Goal: Task Accomplishment & Management: Manage account settings

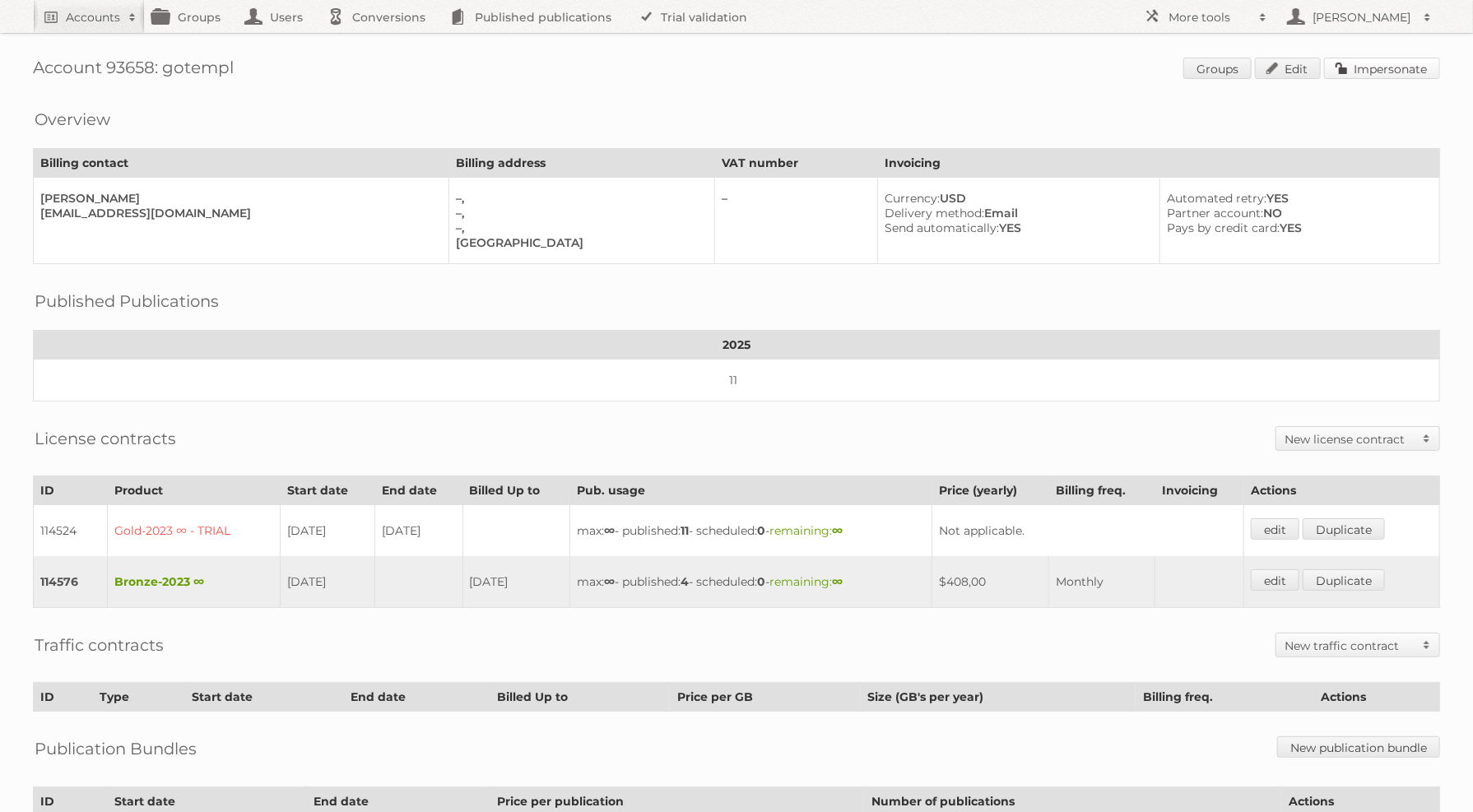
click at [1426, 68] on link "Impersonate" at bounding box center [1382, 69] width 116 height 22
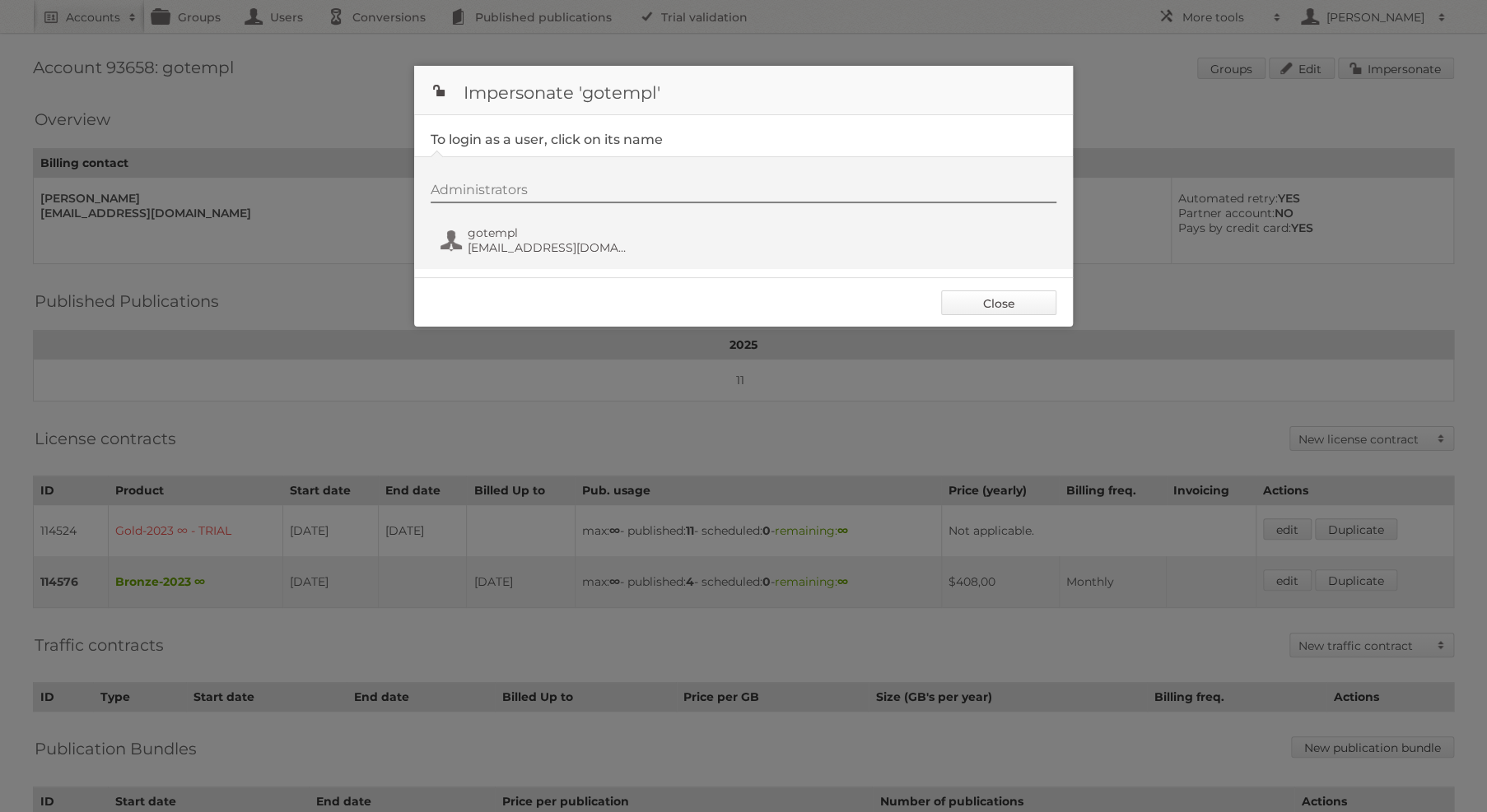
click at [1011, 307] on link "Close" at bounding box center [998, 302] width 115 height 24
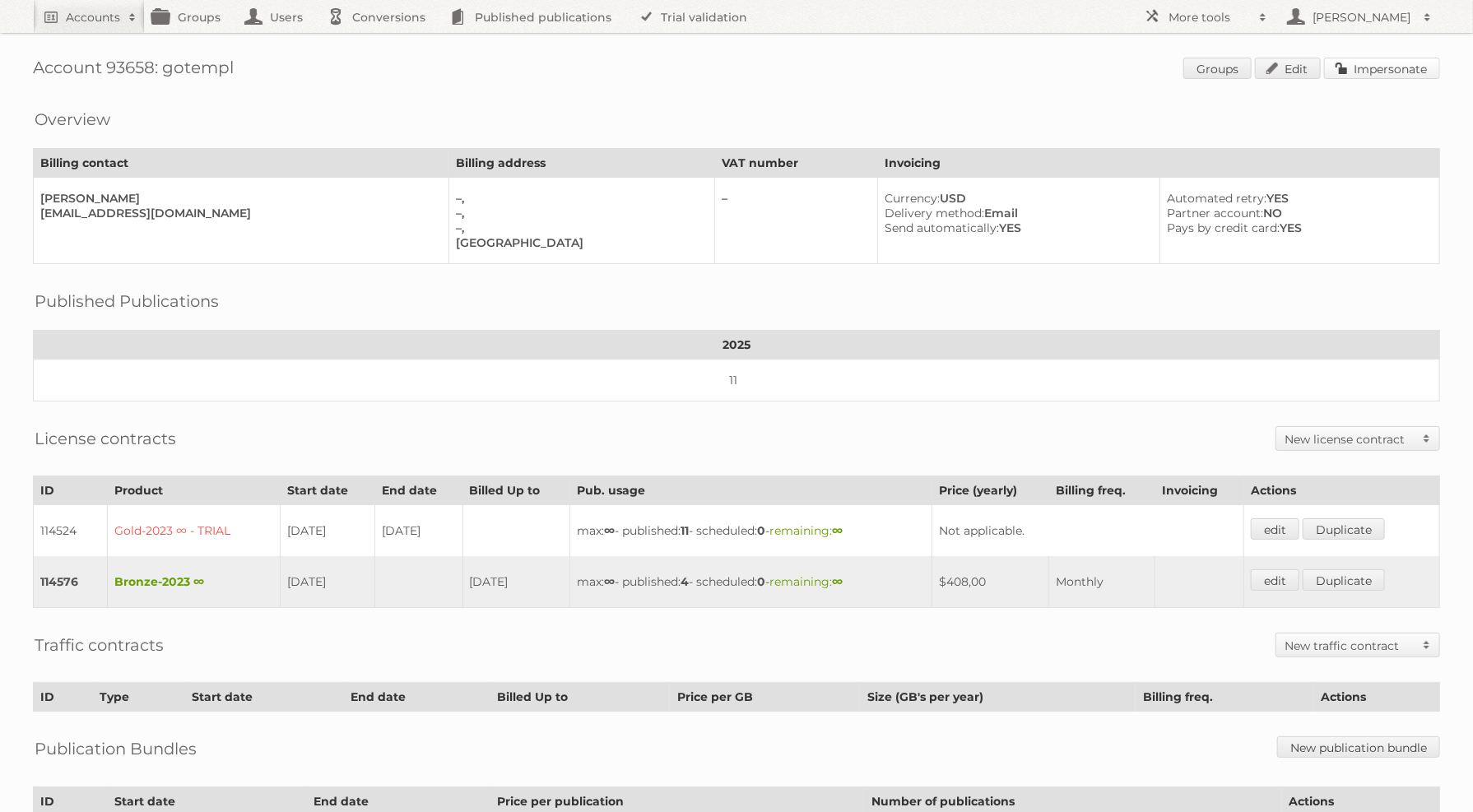
click at [1381, 68] on link "Impersonate" at bounding box center [1382, 69] width 116 height 22
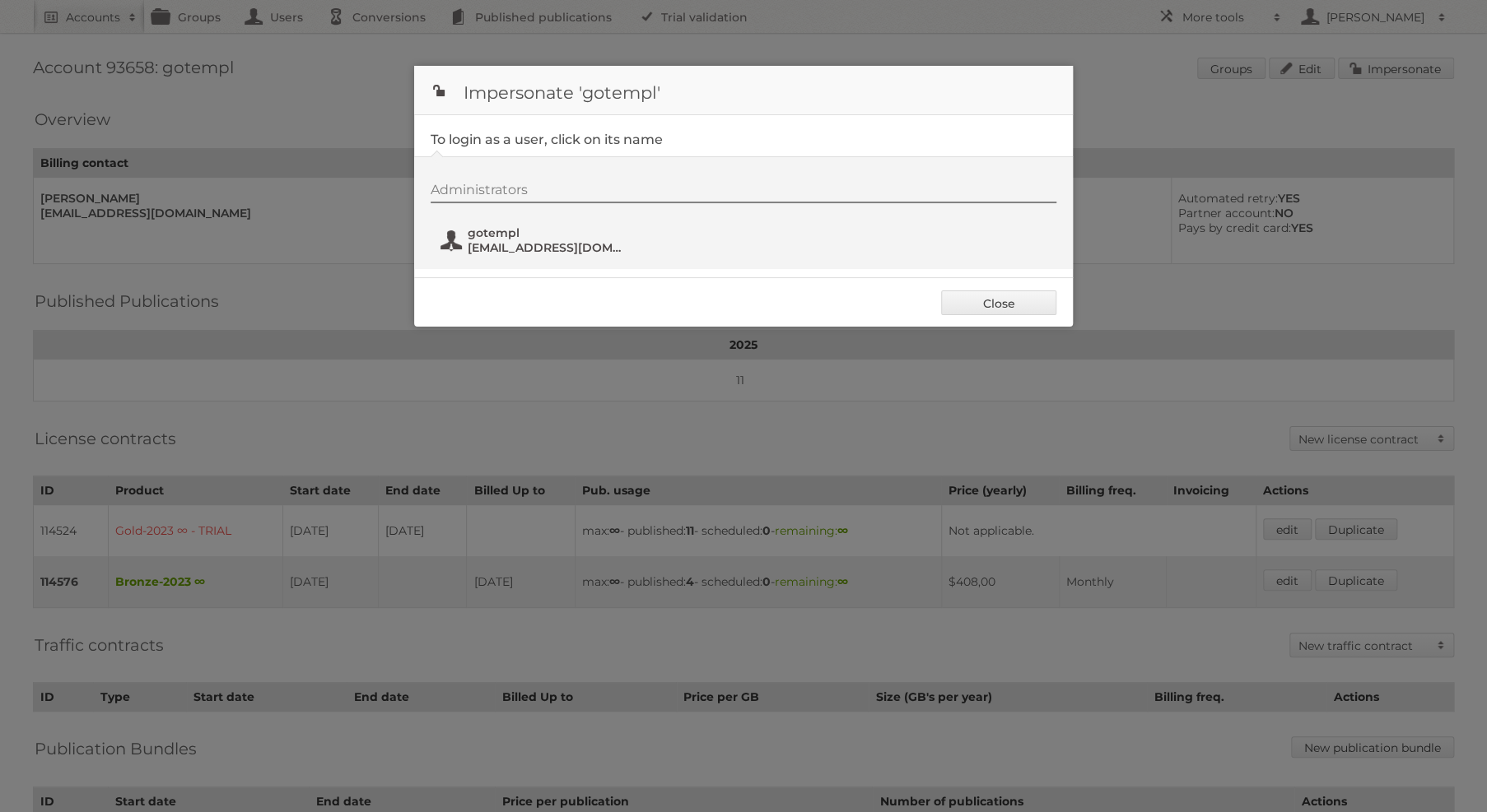
click at [530, 253] on span "info@gotempl.pro" at bounding box center [547, 247] width 159 height 14
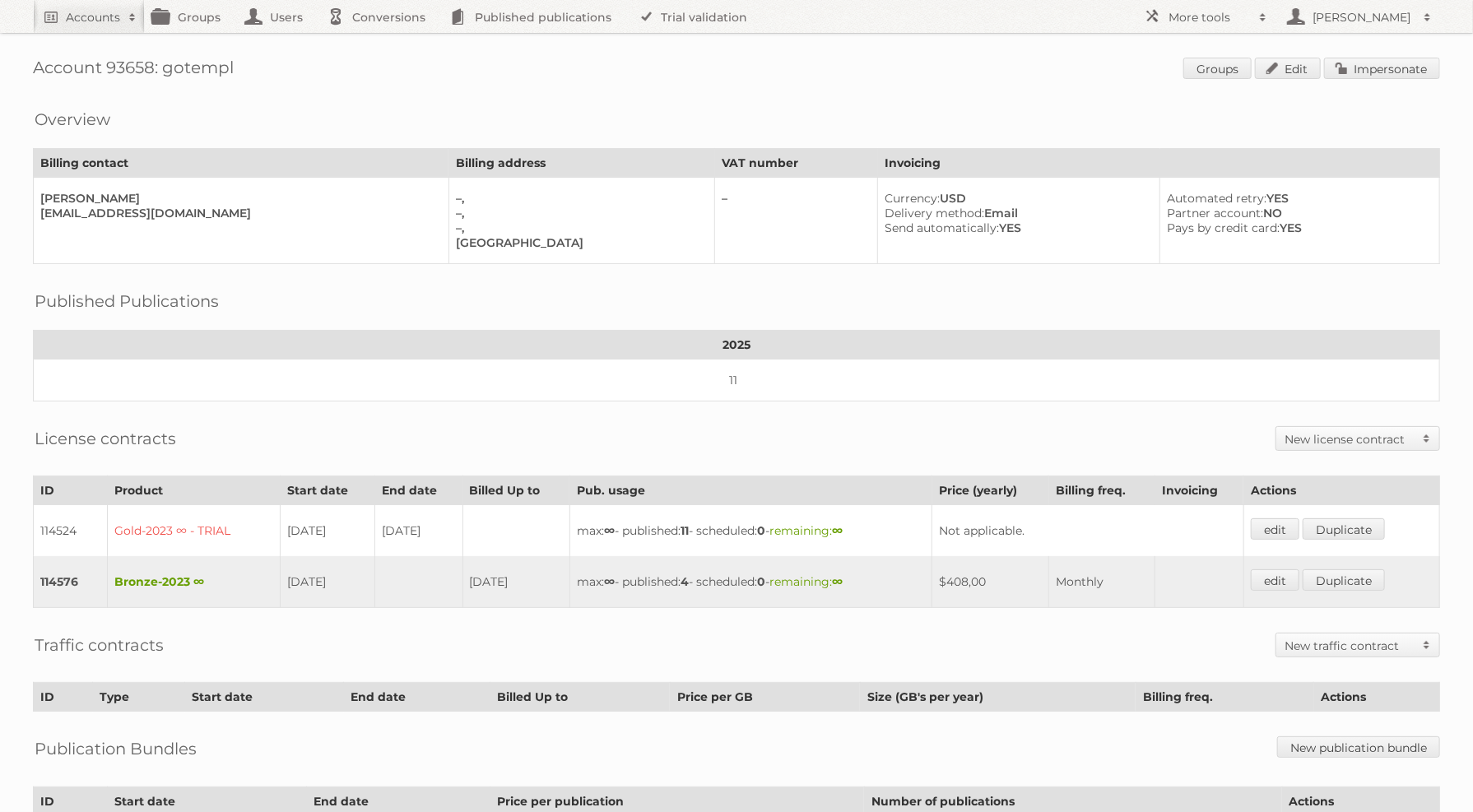
click at [129, 65] on h1 "Account 93658: gotempl Groups Edit Impersonate" at bounding box center [736, 70] width 1408 height 24
copy h1 "93658"
click at [102, 15] on h2 "Accounts" at bounding box center [93, 17] width 54 height 16
paste input"] "juliespeed@gmail.com"
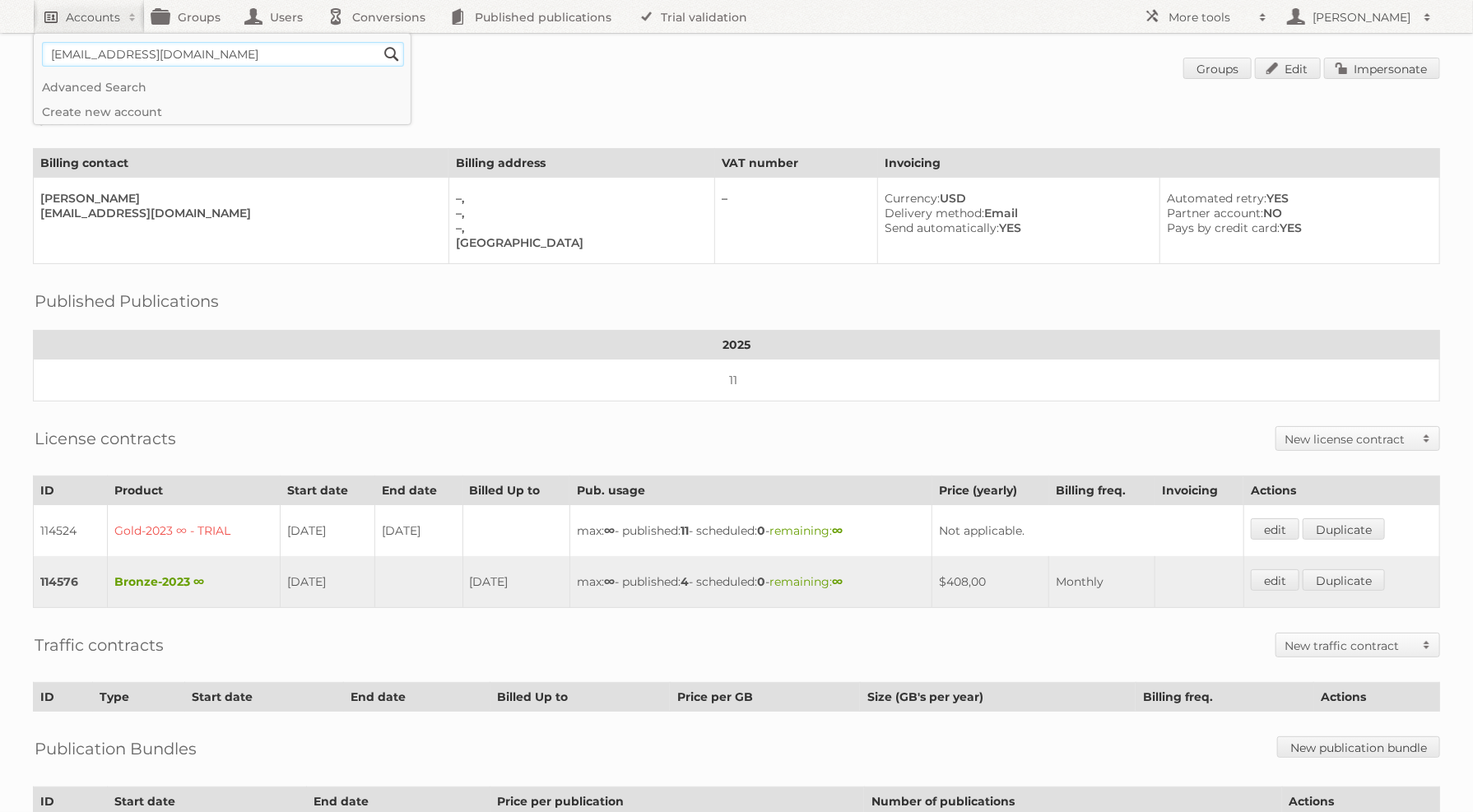
type input"] "juliespeed@gmail.com"
click at [379, 42] on input "Search" at bounding box center [391, 53] width 24 height 24
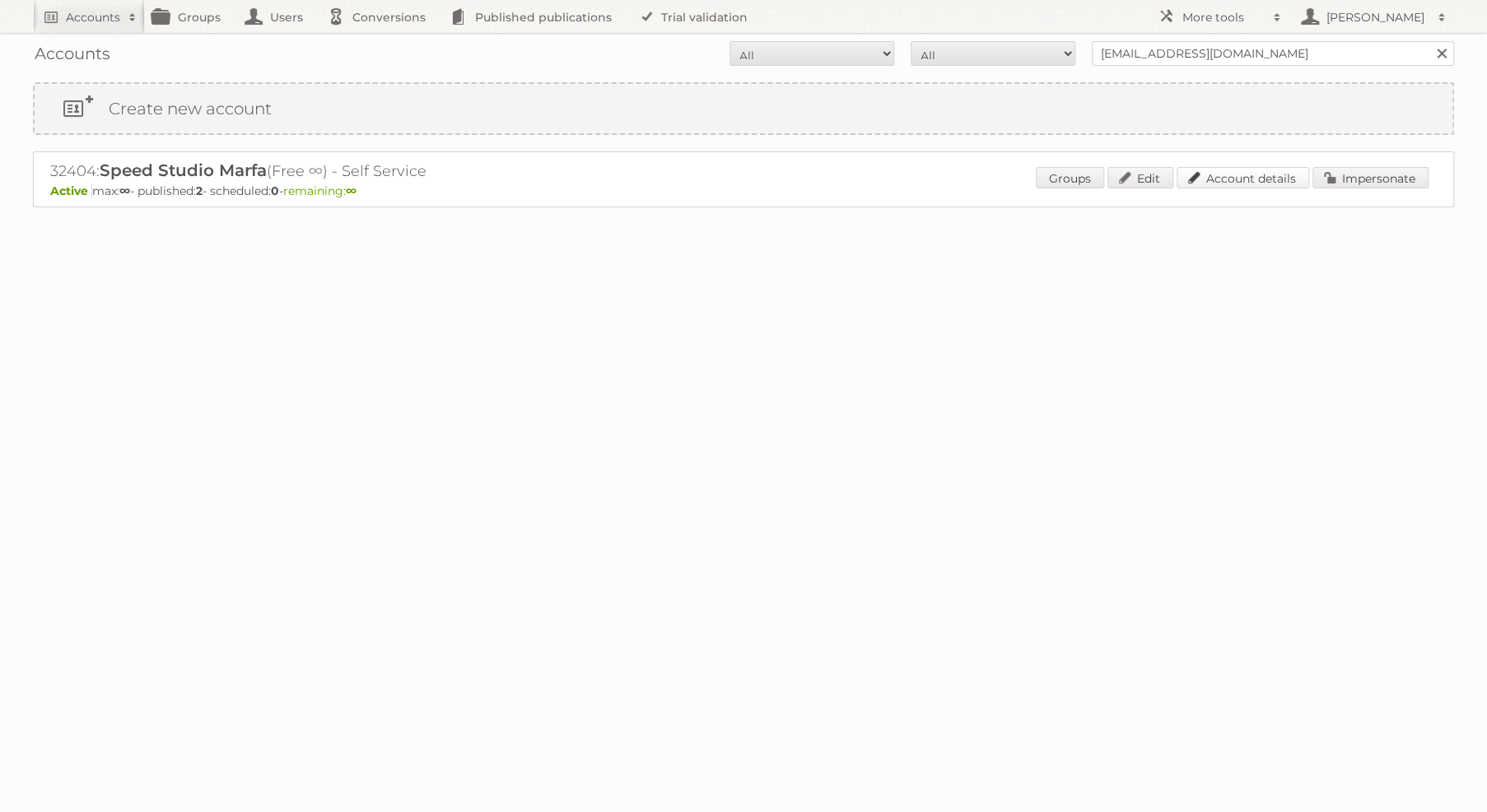
click at [1216, 174] on link "Account details" at bounding box center [1242, 178] width 132 height 22
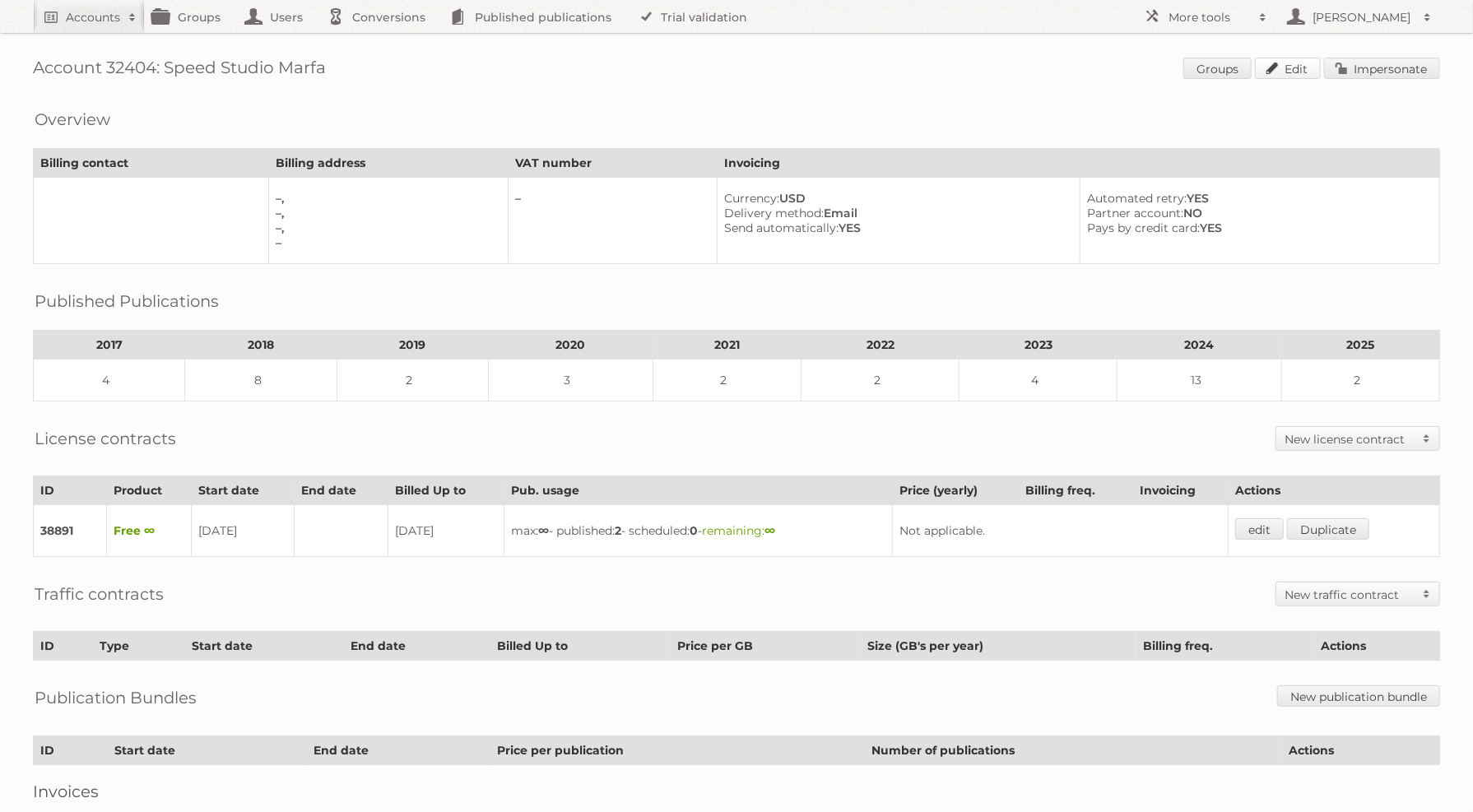
click at [1307, 68] on link "Edit" at bounding box center [1287, 69] width 66 height 22
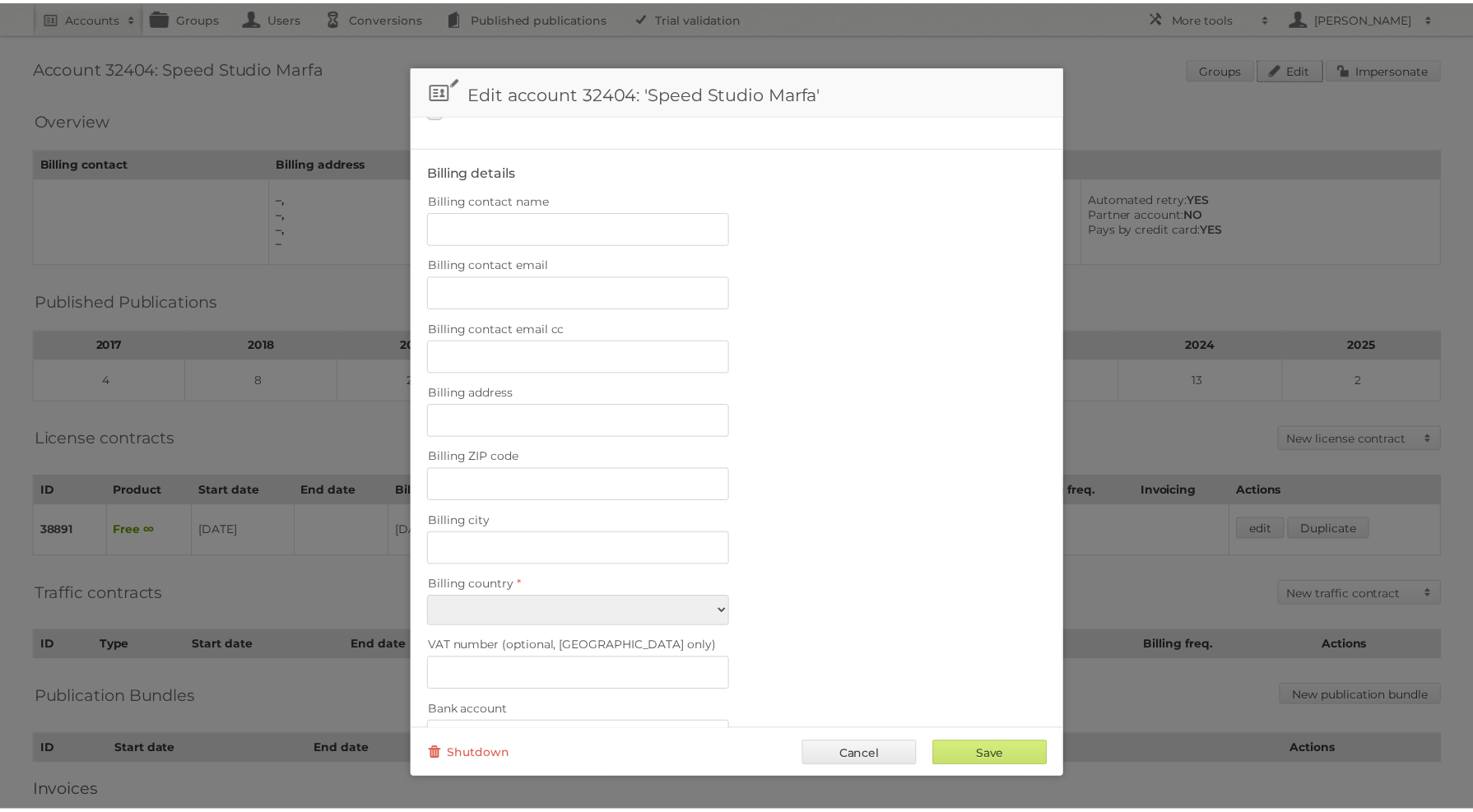
scroll to position [195, 0]
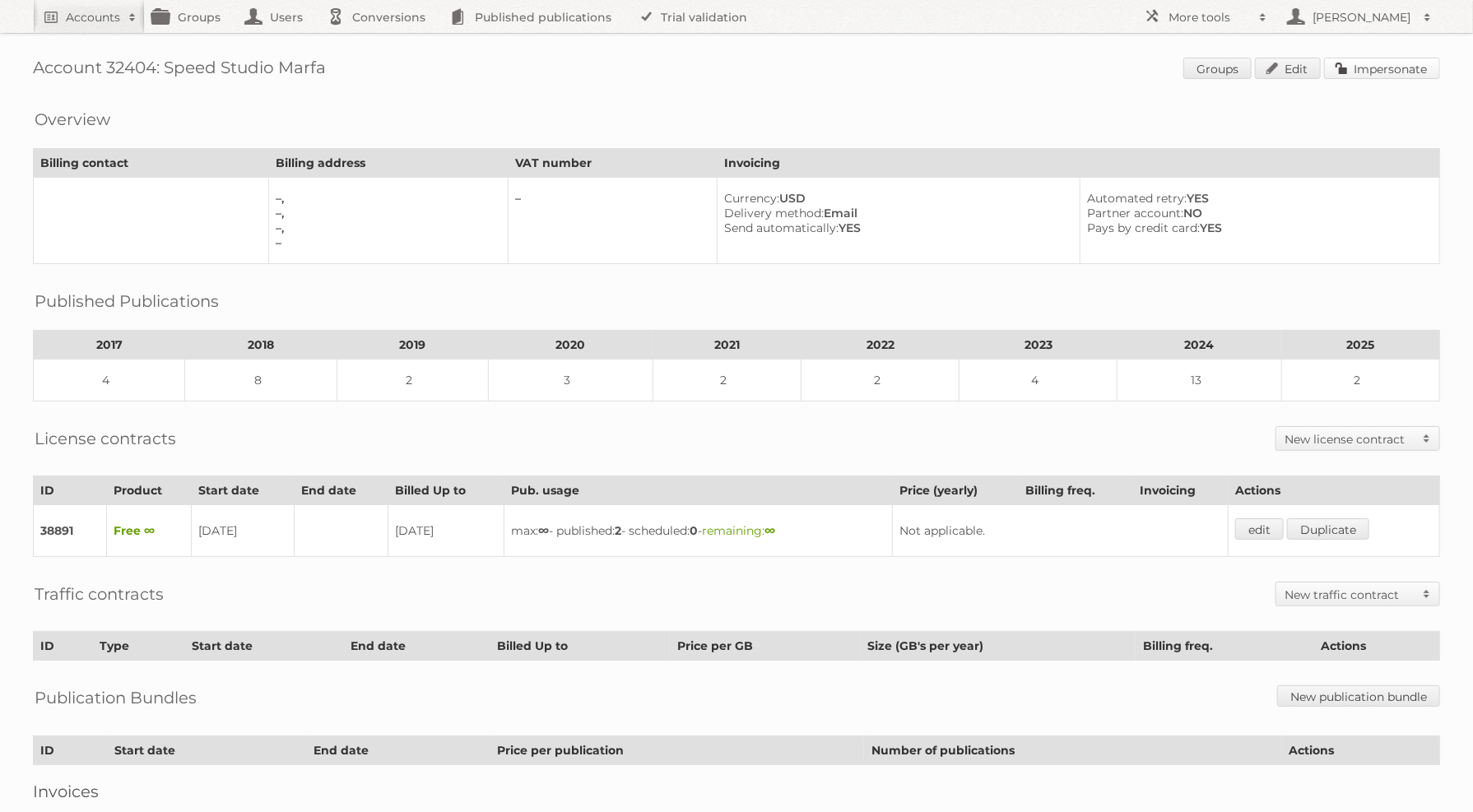
click at [1399, 76] on link "Impersonate" at bounding box center [1382, 69] width 116 height 22
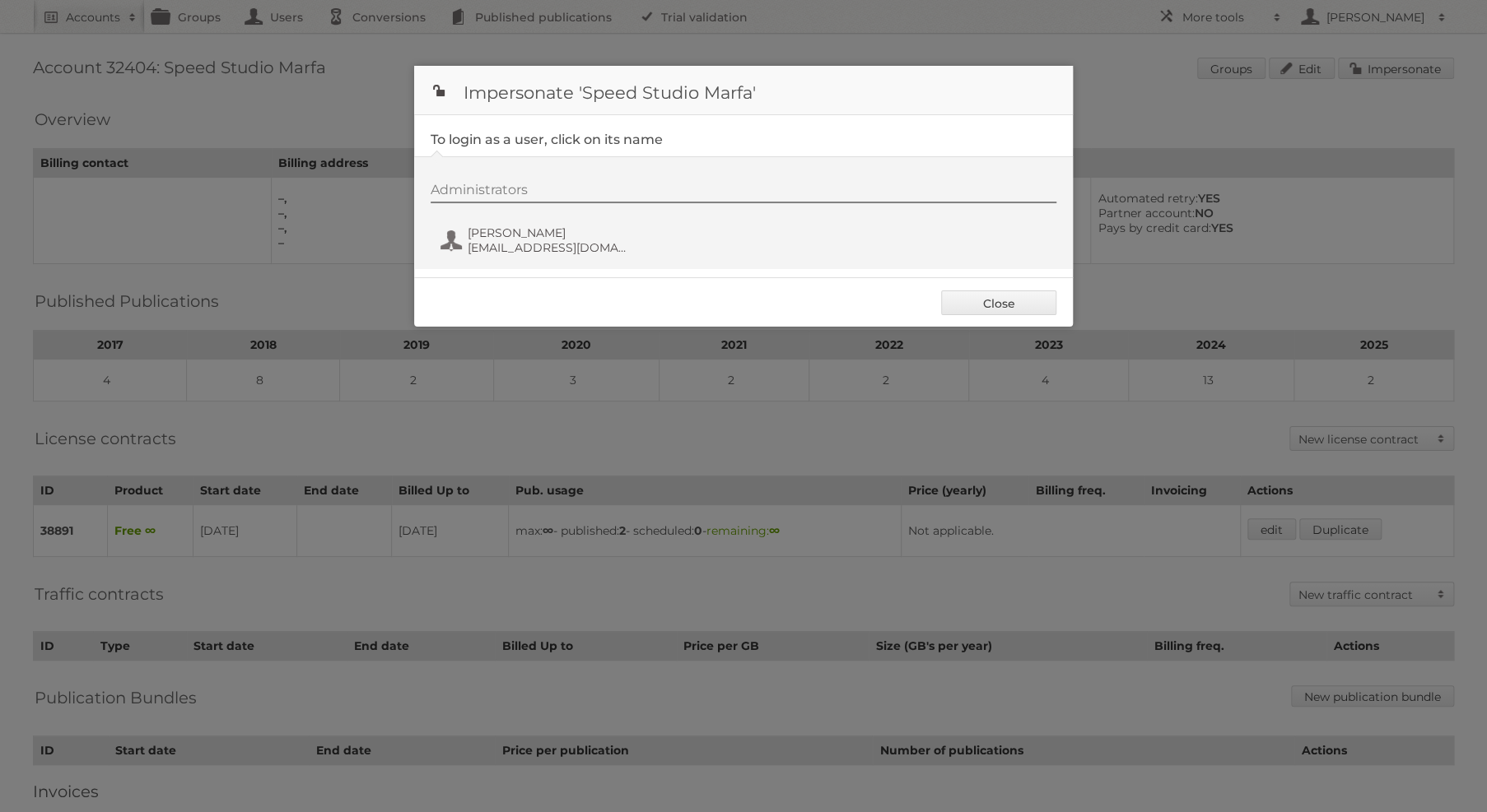
click at [439, 211] on div "Administrators Julie Speed juliespeed@gmail.com" at bounding box center [751, 221] width 642 height 79
click at [475, 234] on span "Julie Speed" at bounding box center [547, 233] width 159 height 14
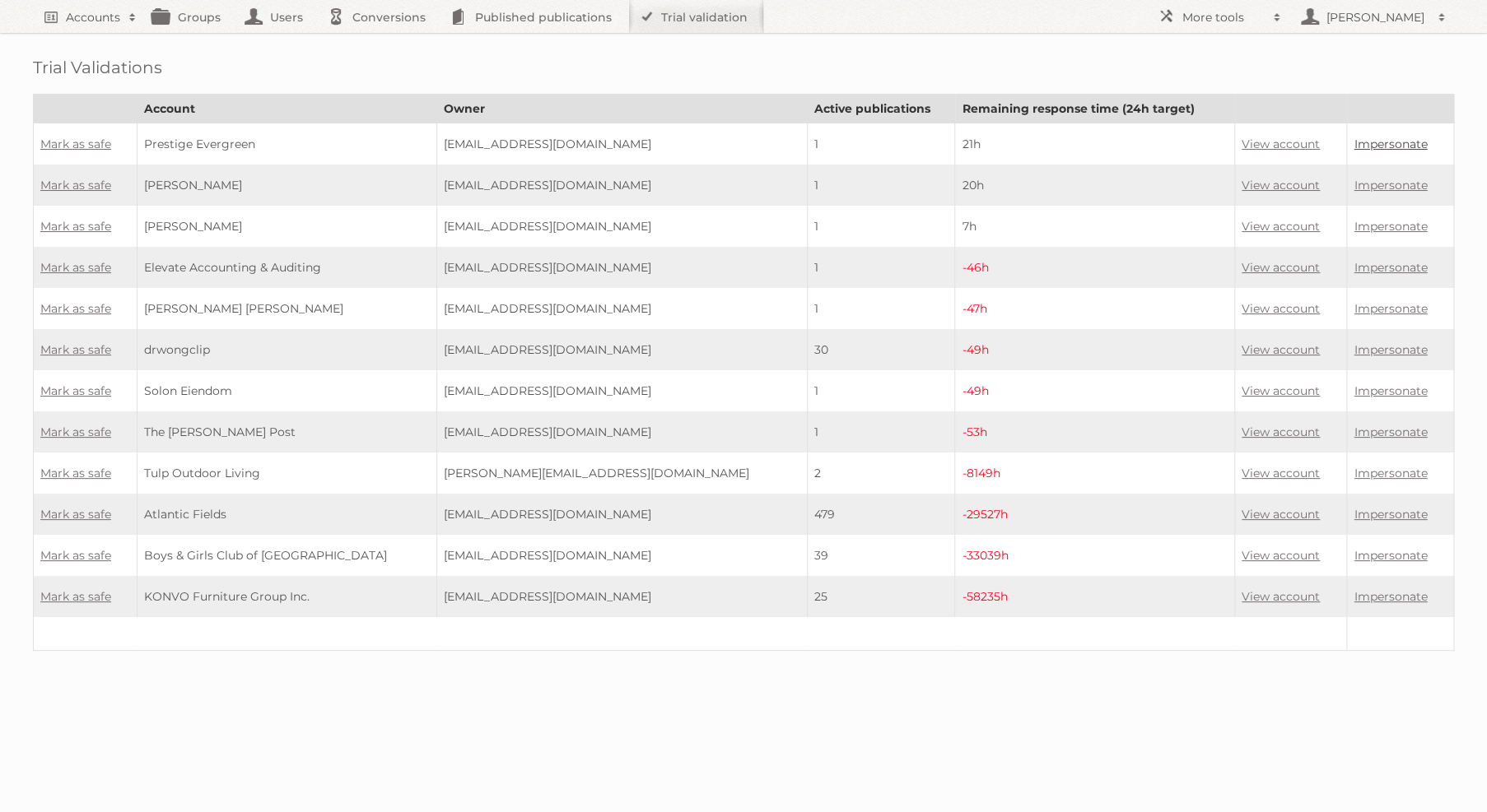
click at [1354, 146] on link "Impersonate" at bounding box center [1390, 144] width 73 height 14
click at [1252, 138] on link "View account" at bounding box center [1281, 144] width 78 height 14
click at [58, 148] on link "Mark as safe" at bounding box center [76, 144] width 71 height 14
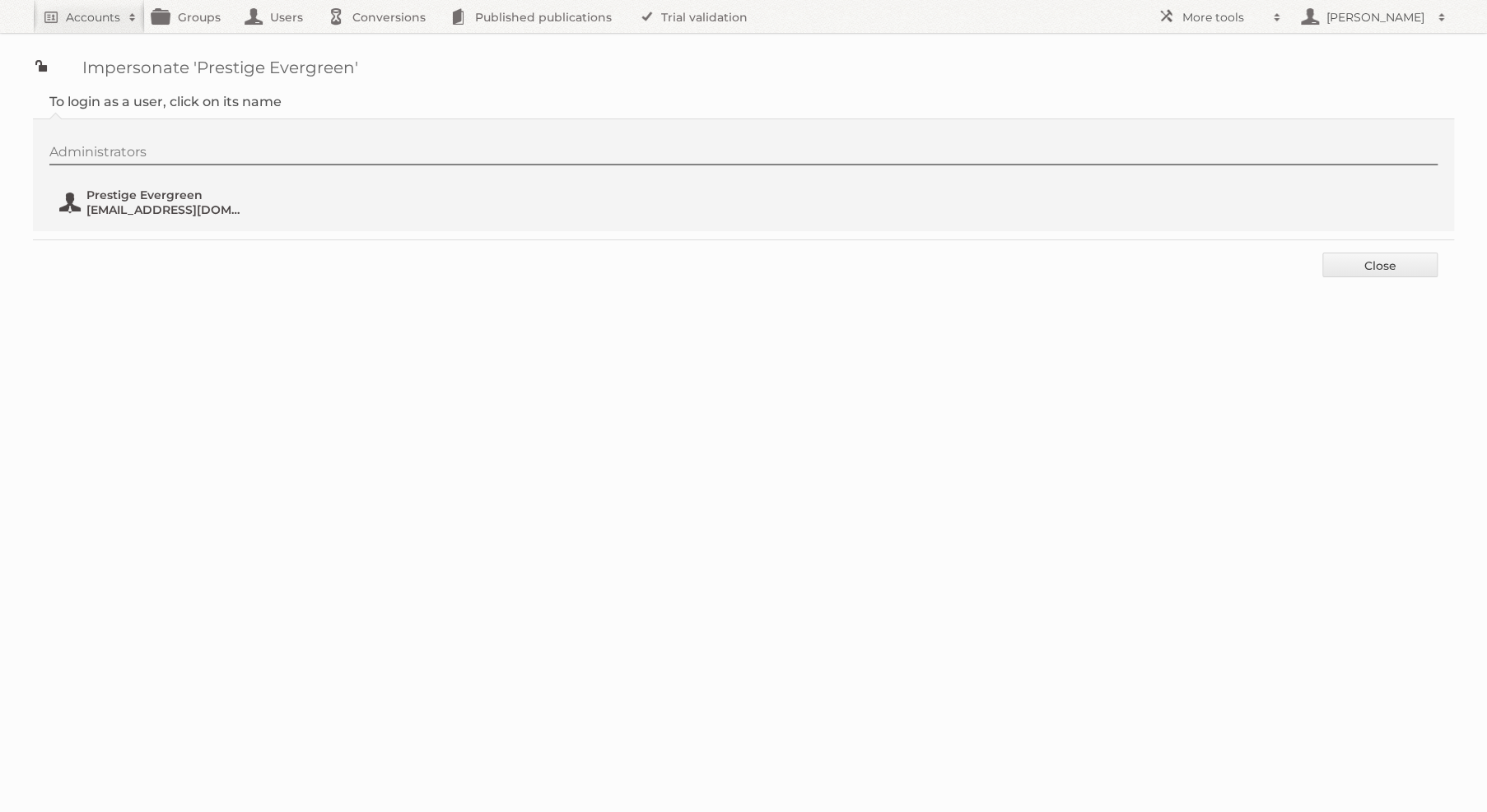
click at [173, 206] on span "[EMAIL_ADDRESS][DOMAIN_NAME]" at bounding box center [166, 210] width 159 height 14
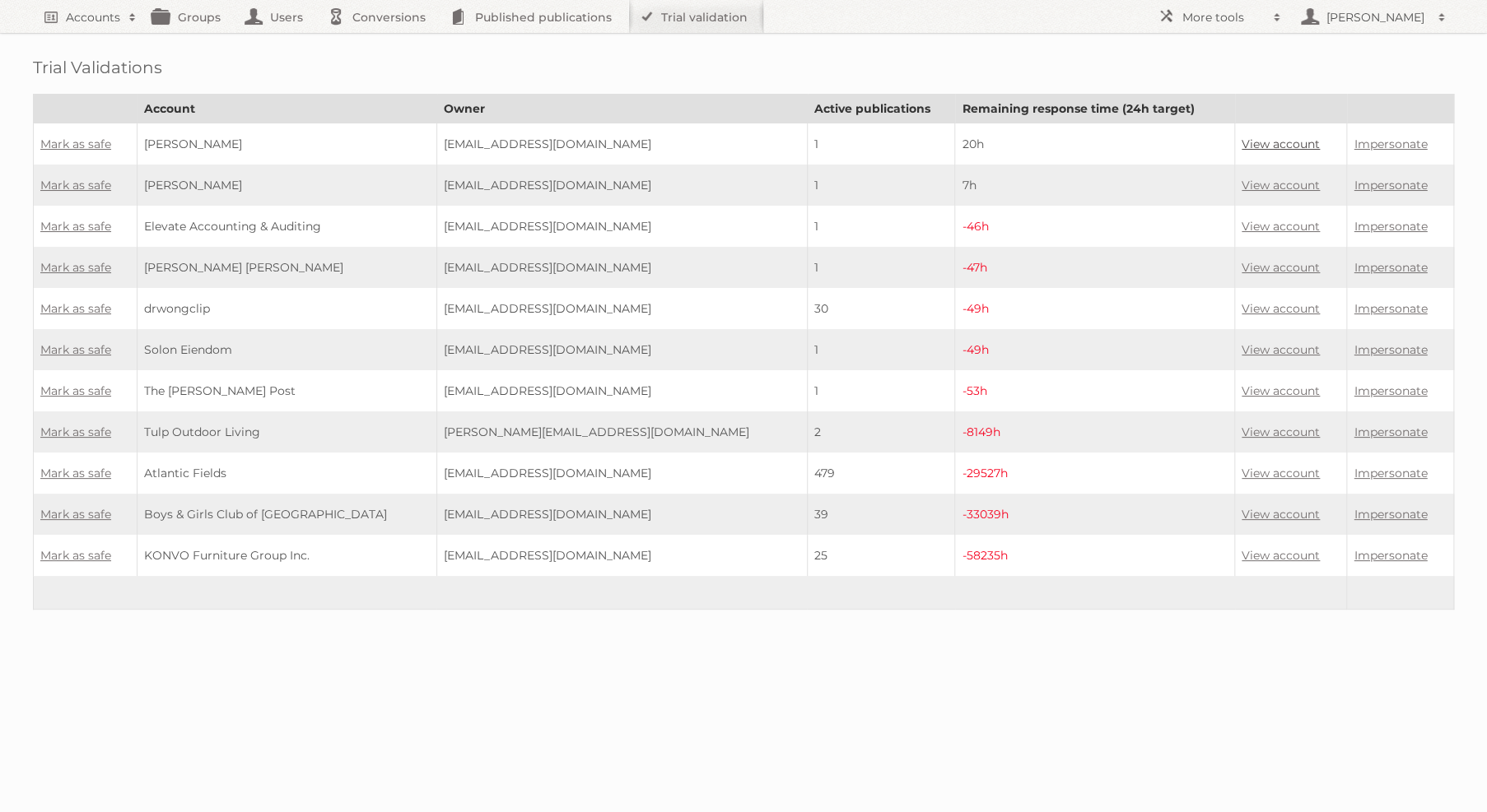
click at [1271, 144] on link "View account" at bounding box center [1281, 144] width 78 height 14
click at [82, 143] on link "Mark as safe" at bounding box center [76, 144] width 71 height 14
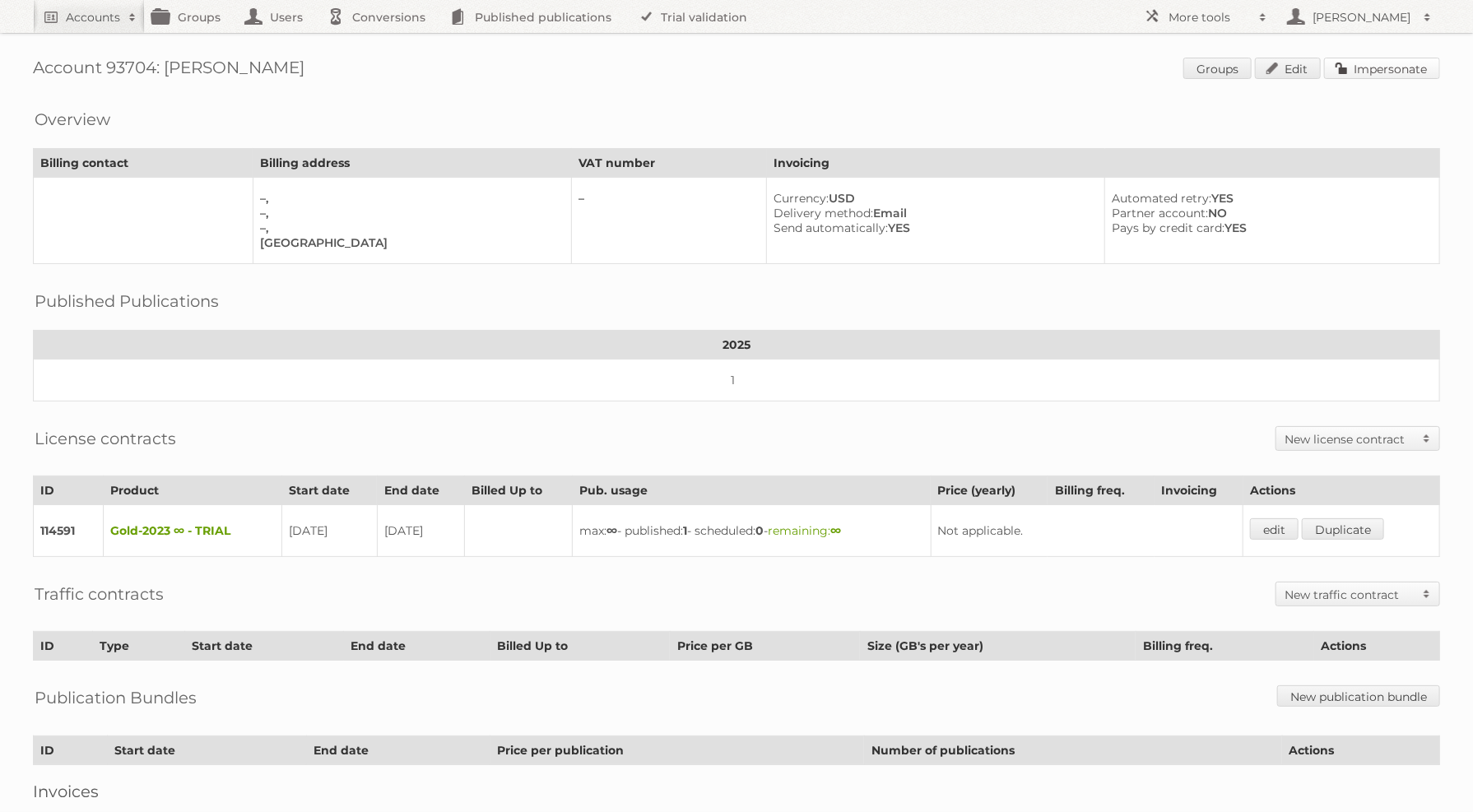
click at [1373, 63] on link "Impersonate" at bounding box center [1382, 69] width 116 height 22
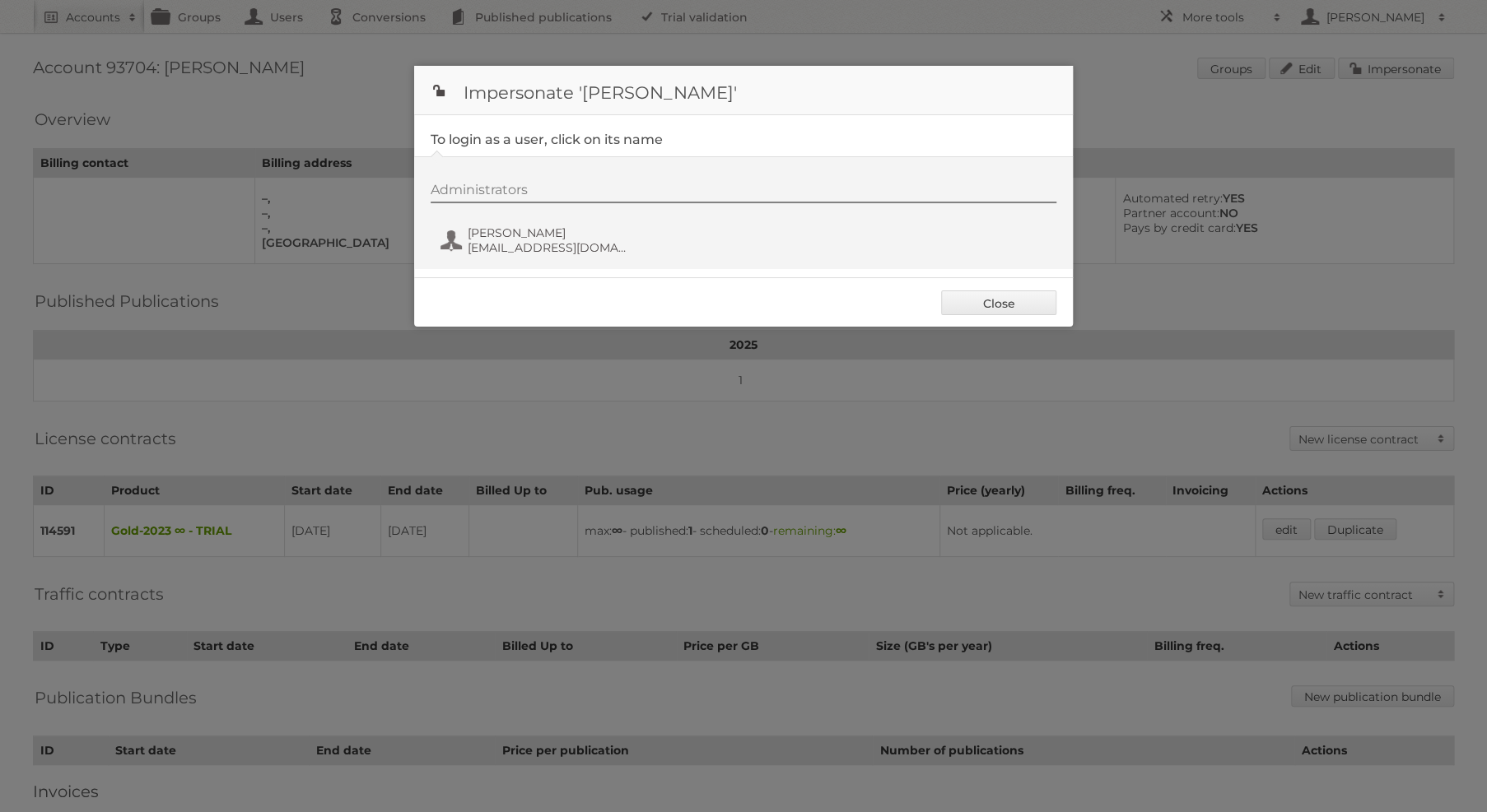
click at [604, 210] on div "Administrators PIYUSH BEDEKAR piyush.bedekar24@sakec.ac.in" at bounding box center [751, 221] width 642 height 79
click at [588, 222] on div "Administrators PIYUSH BEDEKAR piyush.bedekar24@sakec.ac.in" at bounding box center [751, 221] width 642 height 79
click at [566, 239] on span "PIYUSH BEDEKAR" at bounding box center [547, 233] width 159 height 14
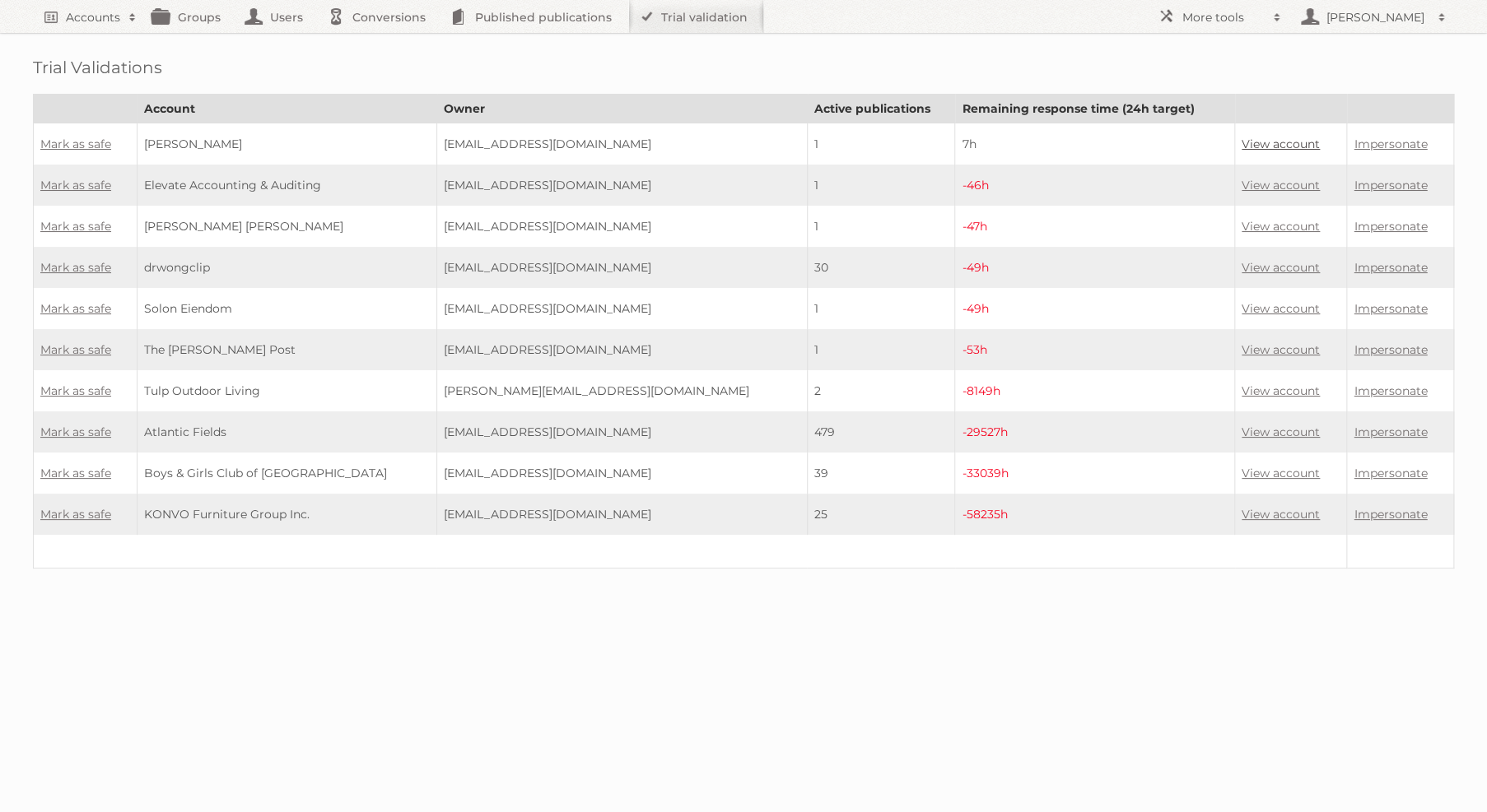
click at [1285, 141] on link "View account" at bounding box center [1281, 144] width 78 height 14
click at [94, 143] on link "Mark as safe" at bounding box center [76, 144] width 71 height 14
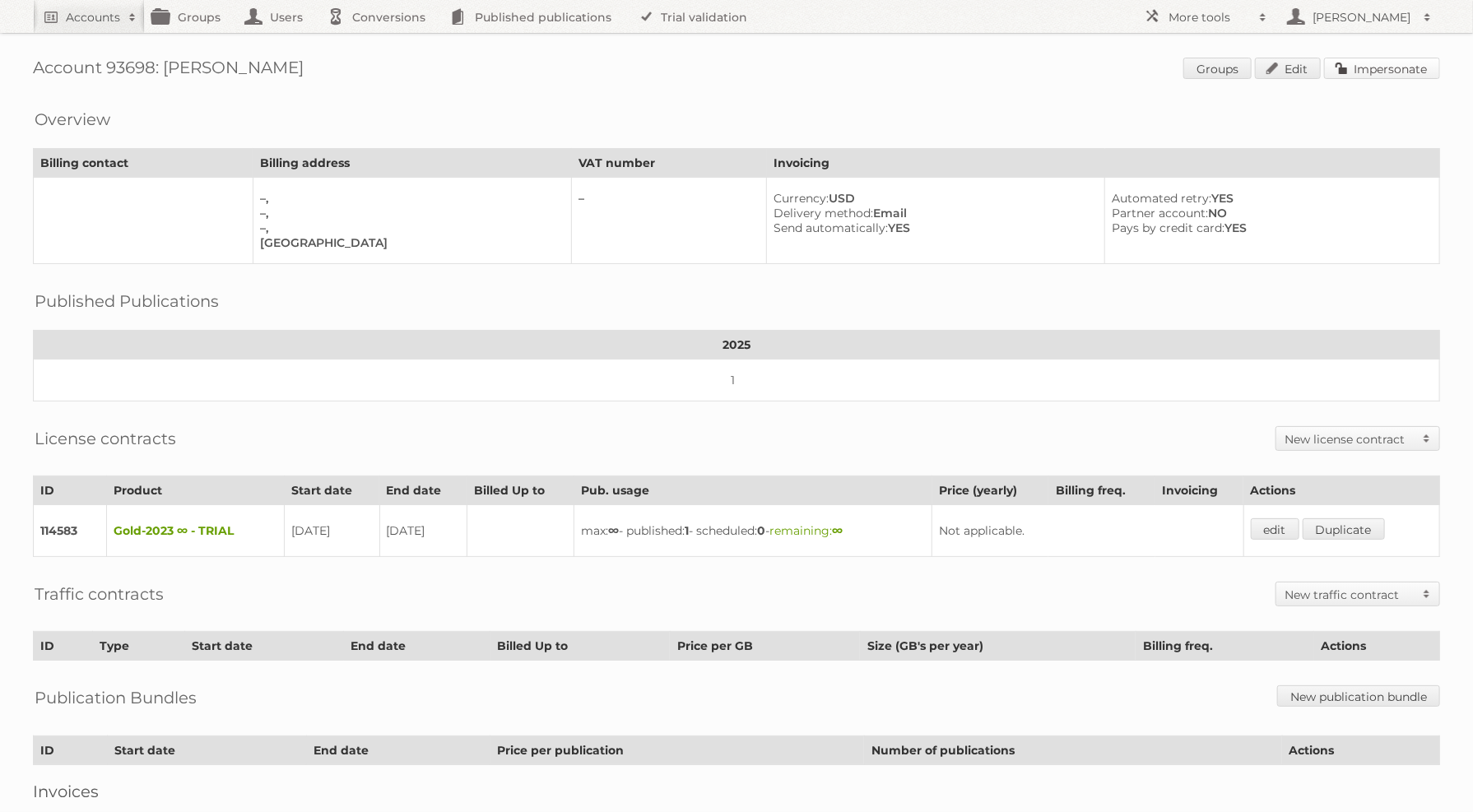
click at [1410, 68] on link "Impersonate" at bounding box center [1382, 69] width 116 height 22
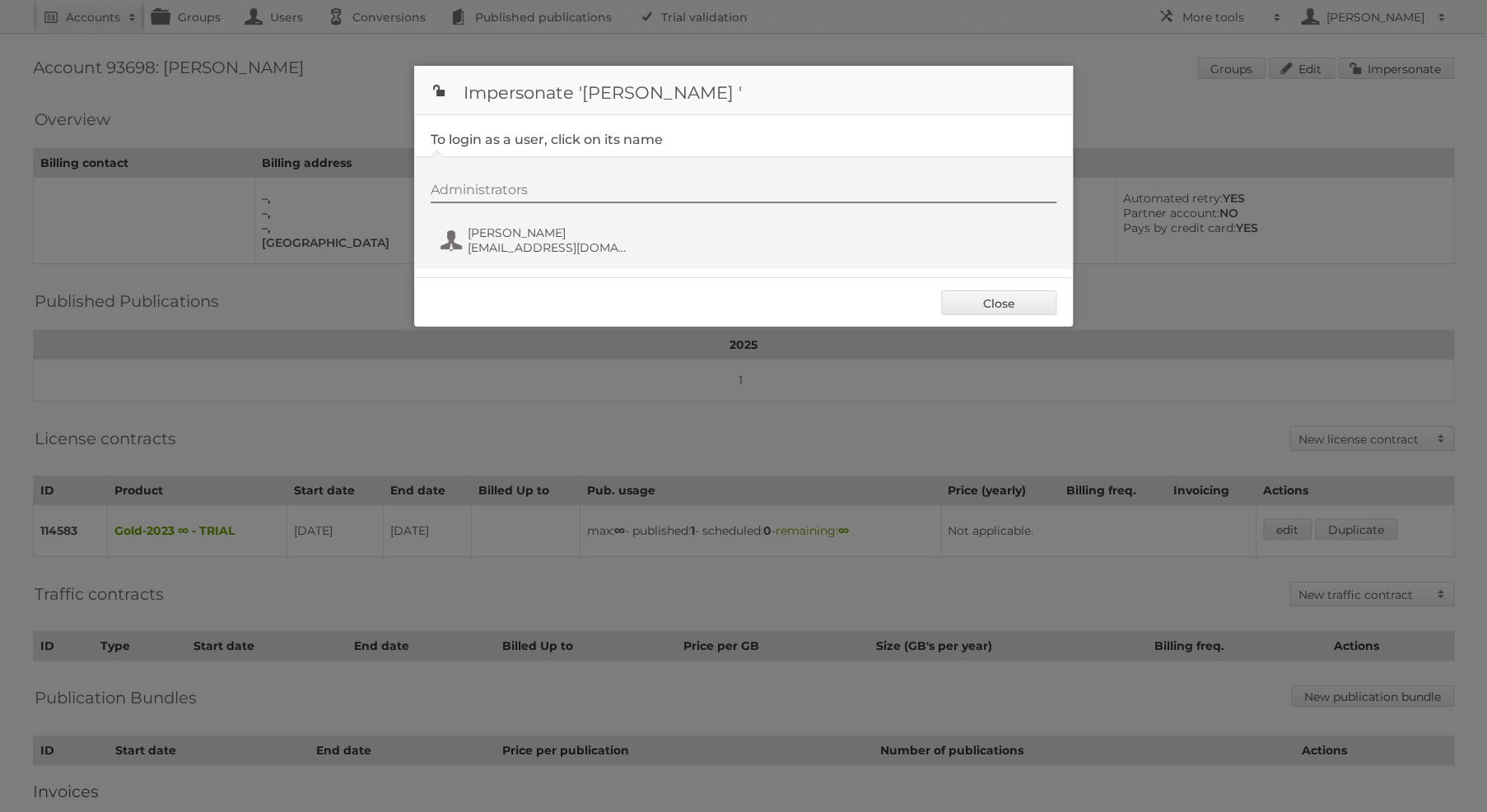
click at [526, 213] on div "Administrators MUHAMMED JALWAN admin@ssrf.work.gd" at bounding box center [751, 221] width 642 height 79
click at [524, 243] on span "admin@ssrf.work.gd" at bounding box center [547, 247] width 159 height 14
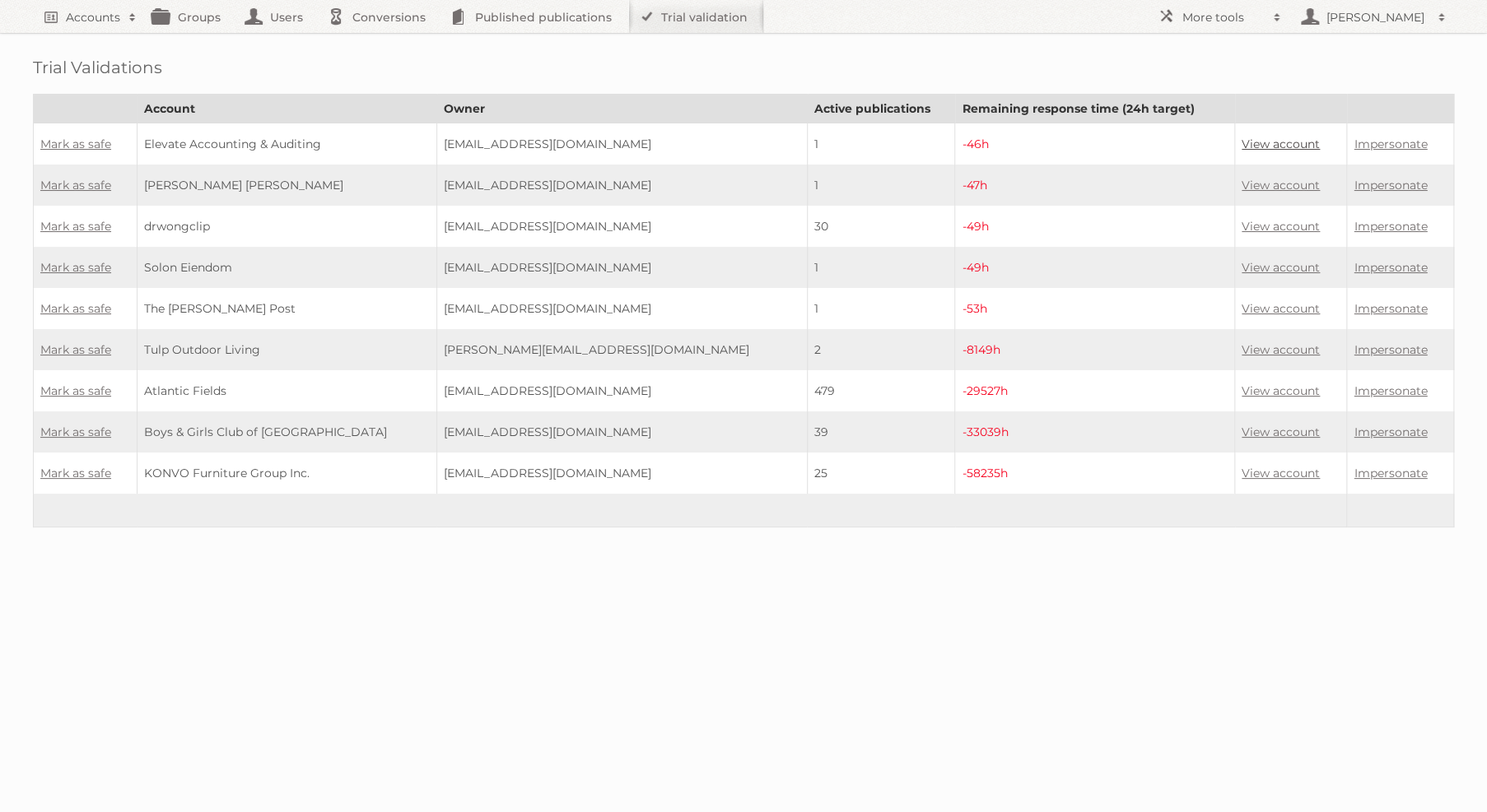
click at [1264, 140] on link "View account" at bounding box center [1281, 144] width 78 height 14
click at [93, 143] on link "Mark as safe" at bounding box center [76, 144] width 71 height 14
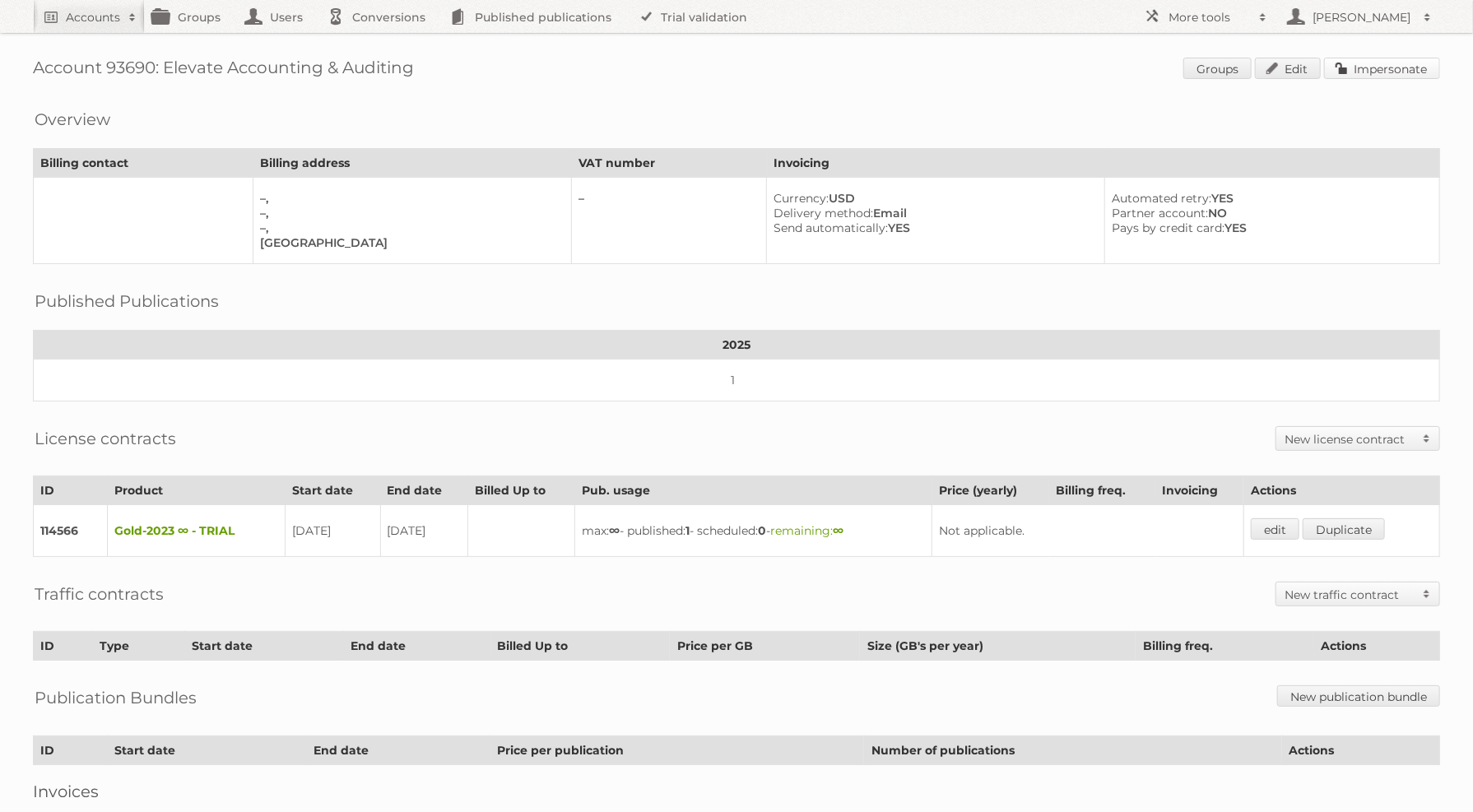
click at [1368, 64] on link "Impersonate" at bounding box center [1382, 69] width 116 height 22
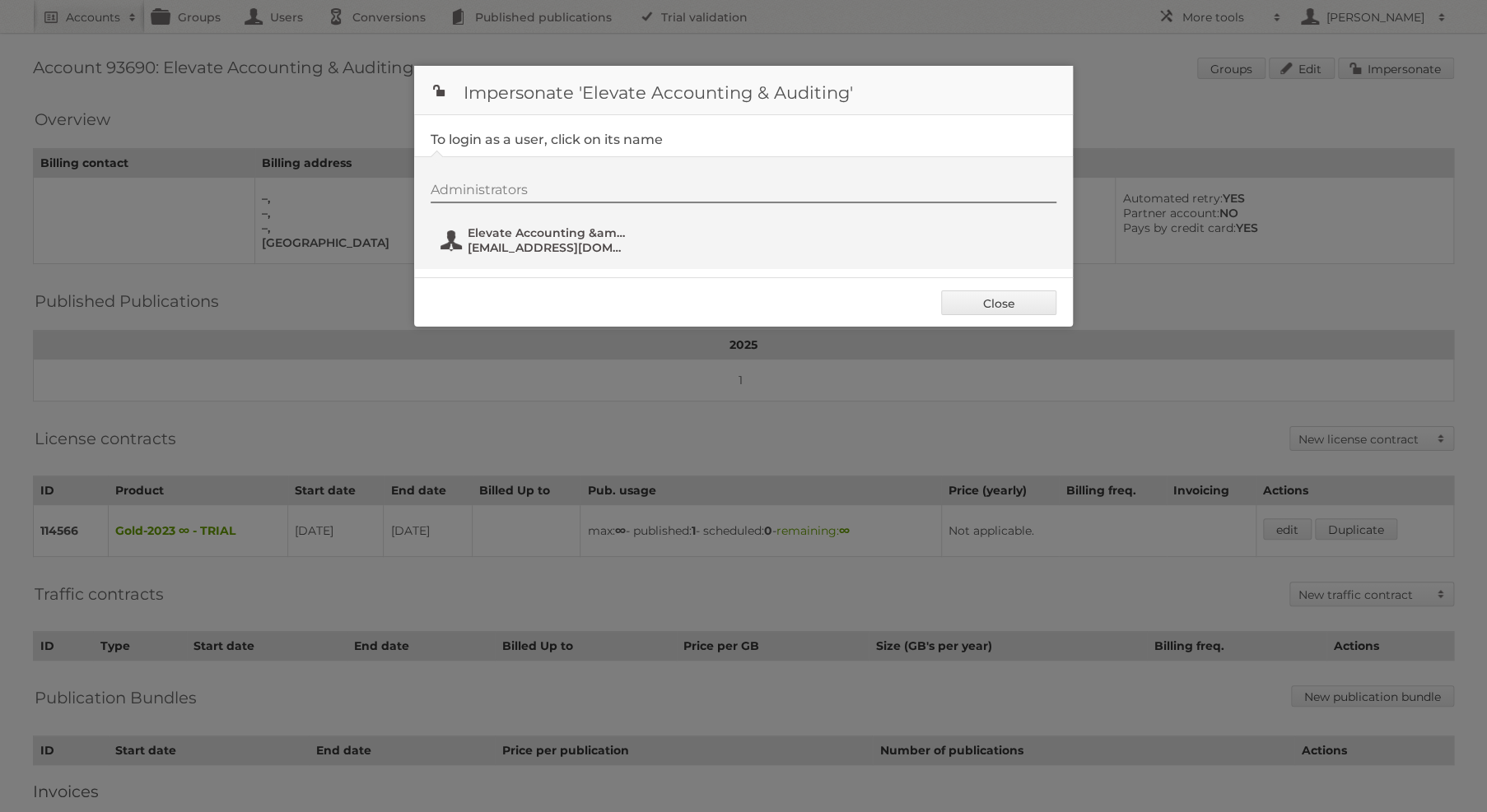
click at [509, 231] on span "Elevate Accounting &amp; Auditing" at bounding box center [547, 233] width 159 height 14
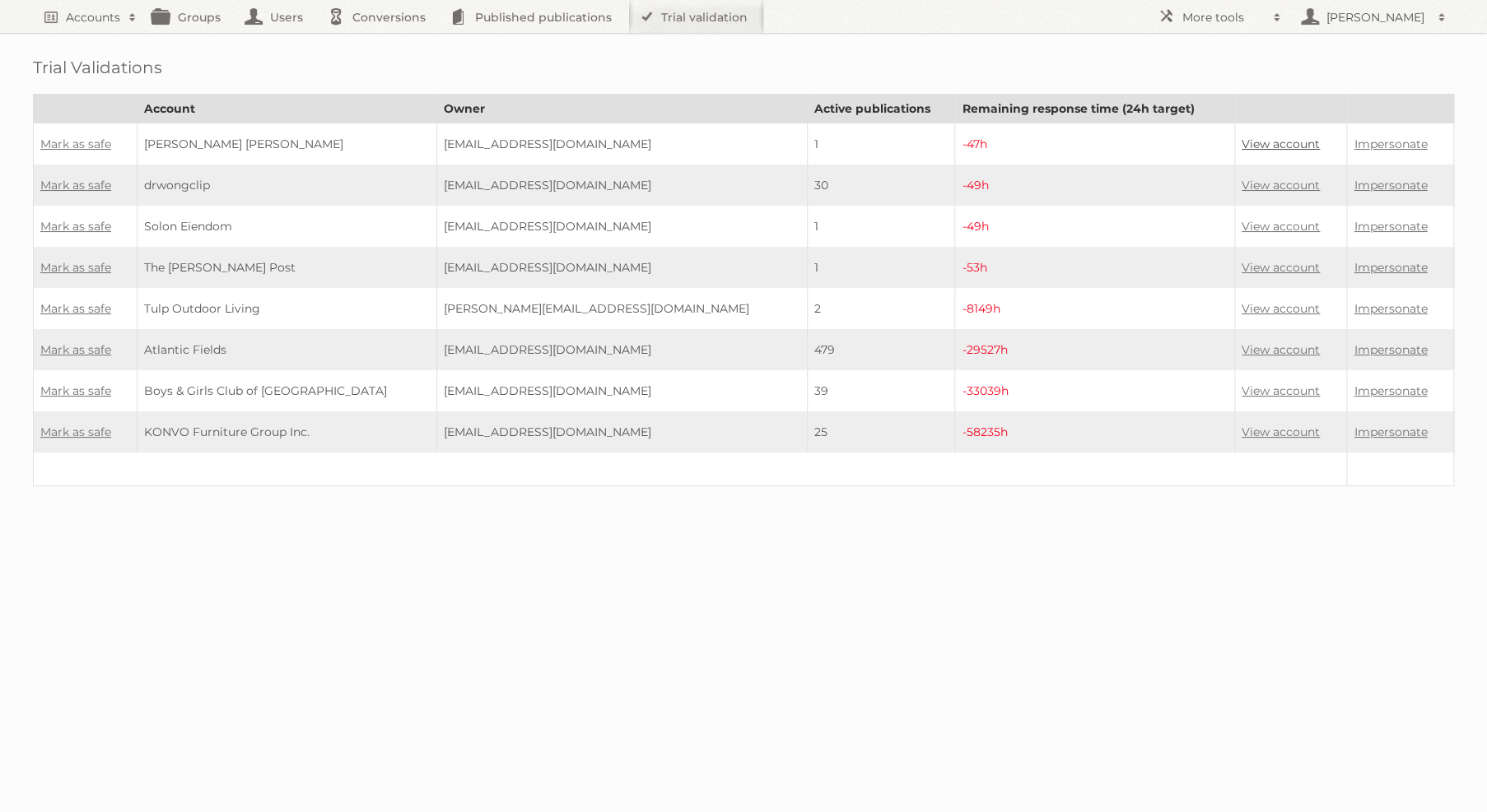
click at [1262, 143] on link "View account" at bounding box center [1281, 144] width 78 height 14
click at [103, 147] on link "Mark as safe" at bounding box center [76, 144] width 71 height 14
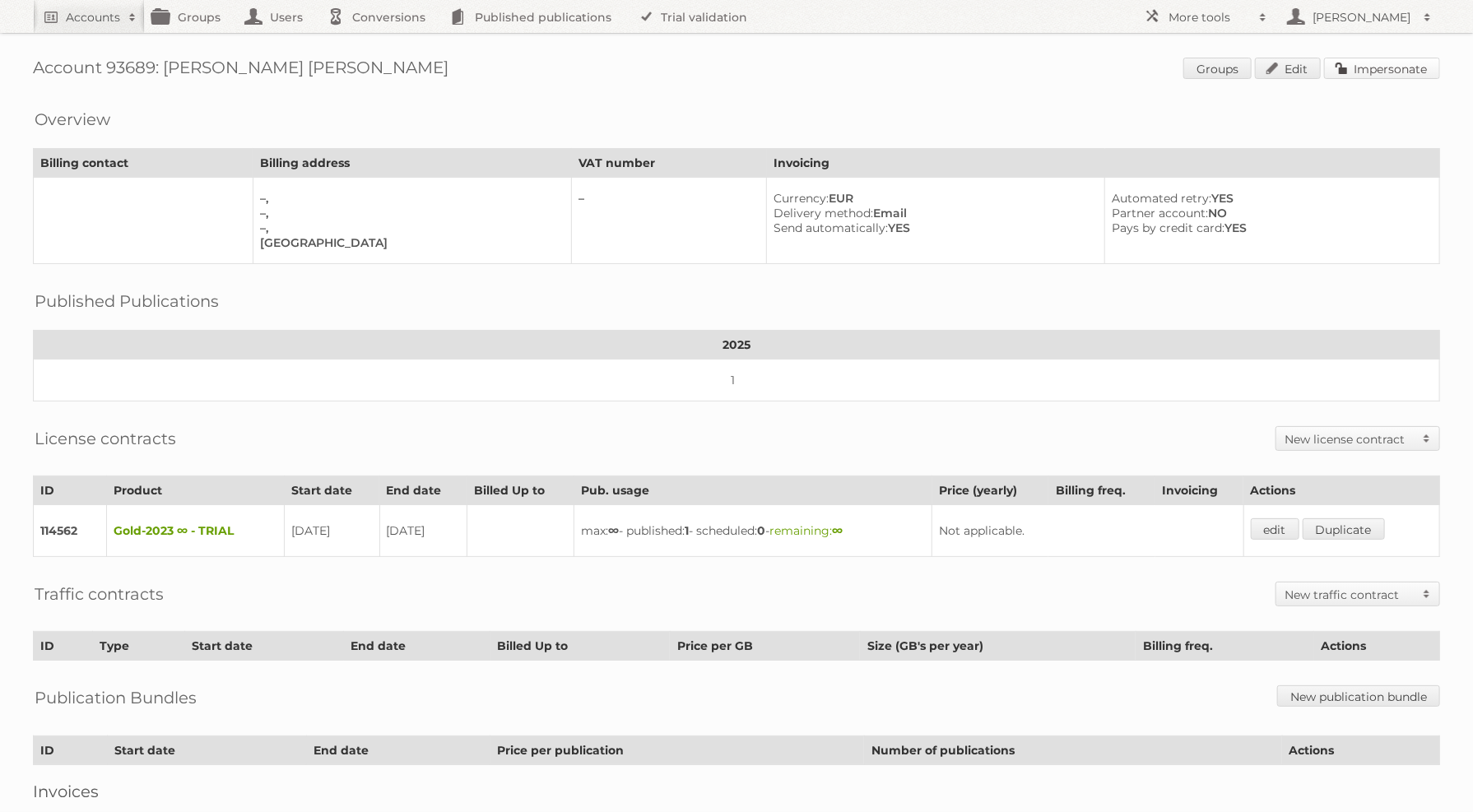
click at [1403, 67] on link "Impersonate" at bounding box center [1382, 69] width 116 height 22
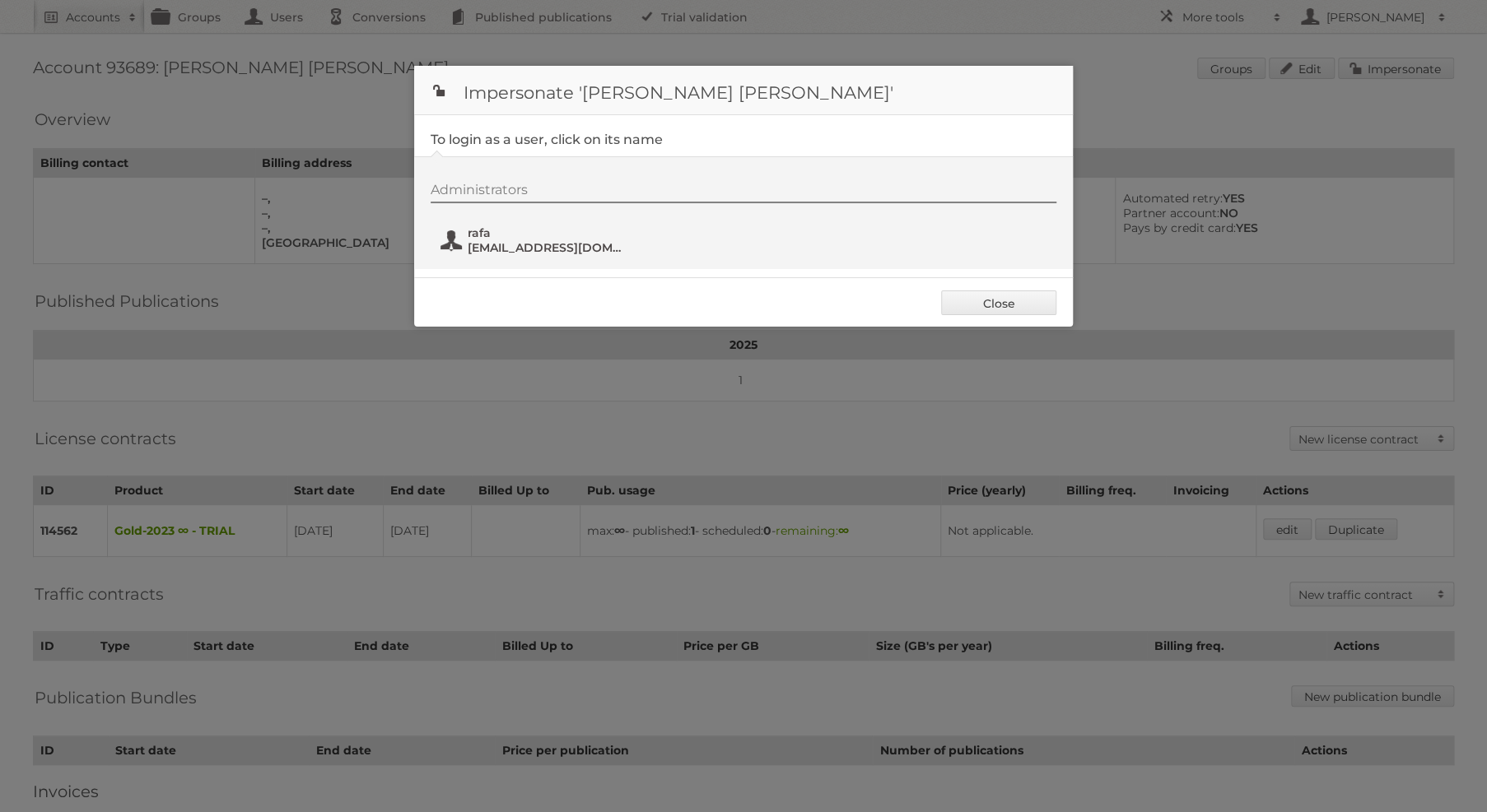
click at [581, 253] on button "rafa rafaelgaliot@rgaliot.com" at bounding box center [536, 240] width 194 height 33
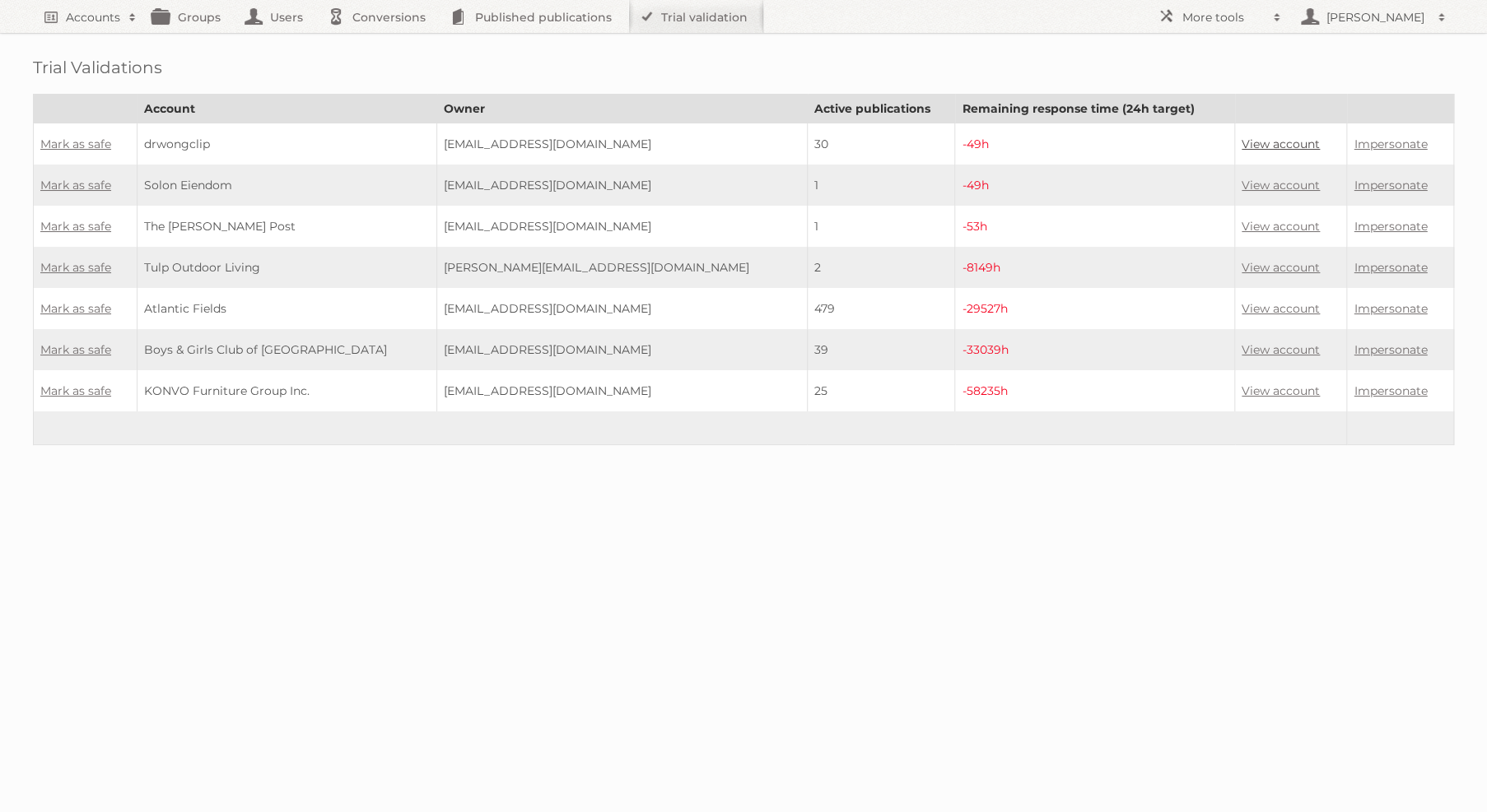
click at [1273, 144] on link "View account" at bounding box center [1281, 144] width 78 height 14
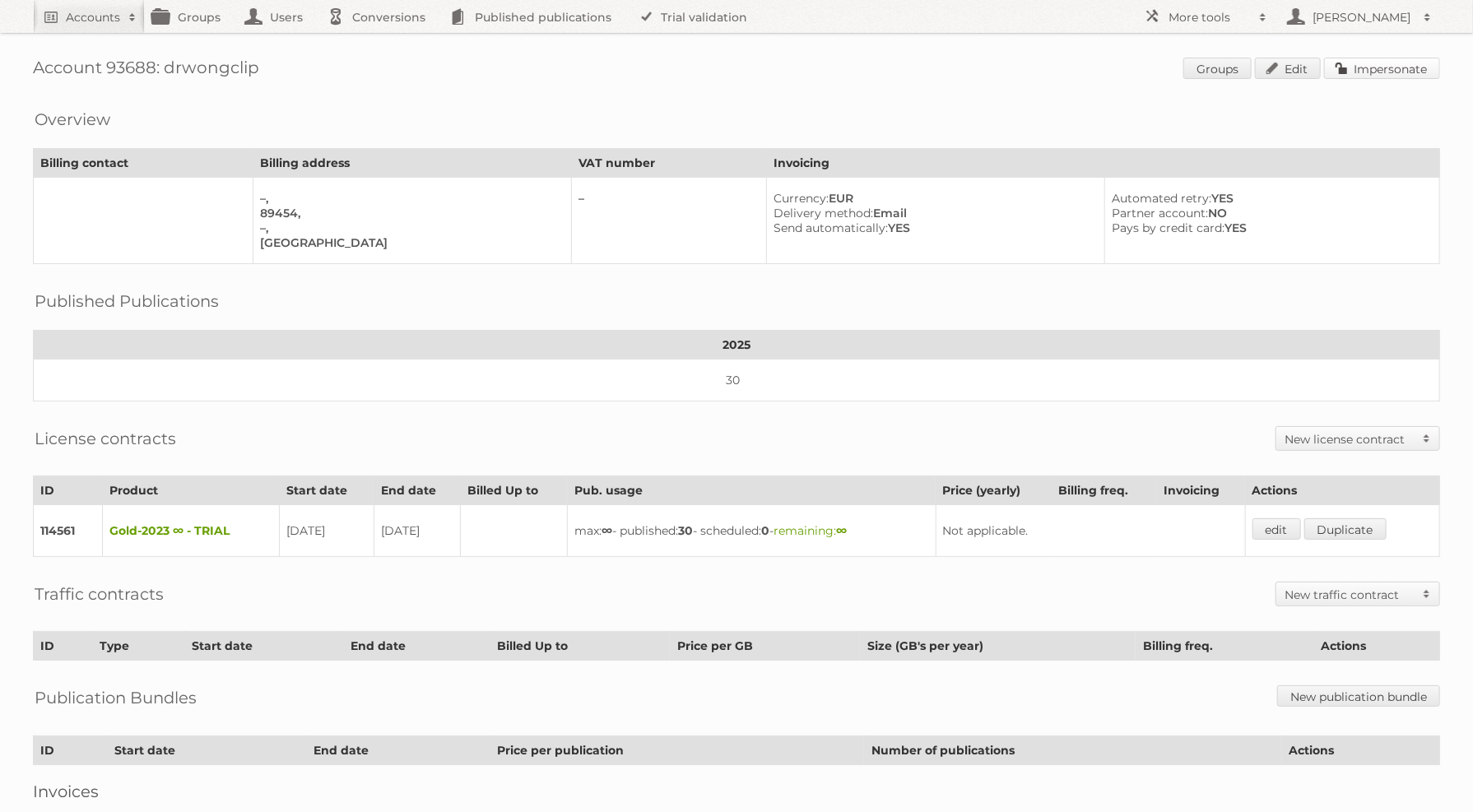
click at [1366, 69] on link "Impersonate" at bounding box center [1382, 69] width 116 height 22
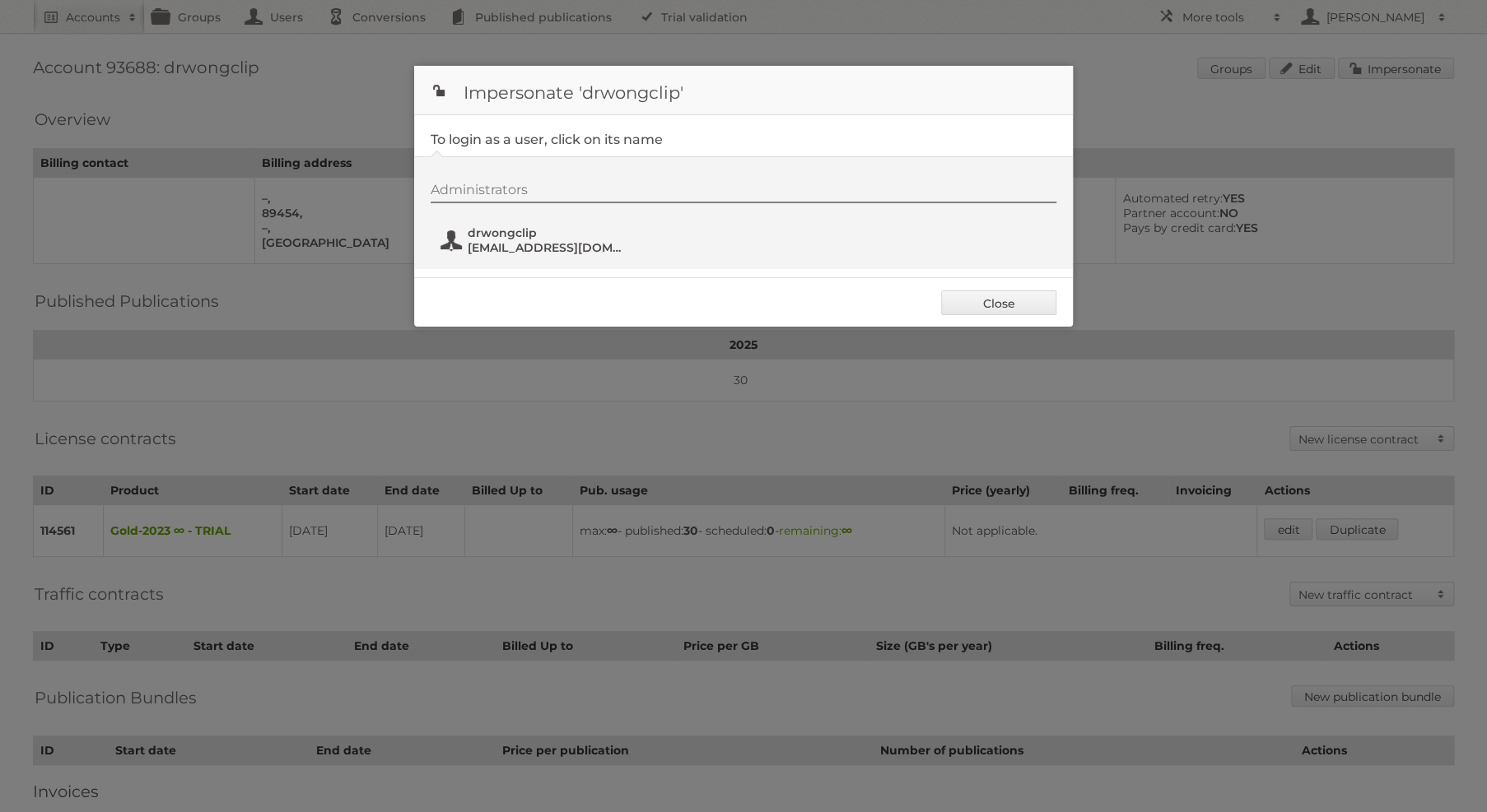
click at [582, 228] on span "drwongclip" at bounding box center [547, 233] width 159 height 14
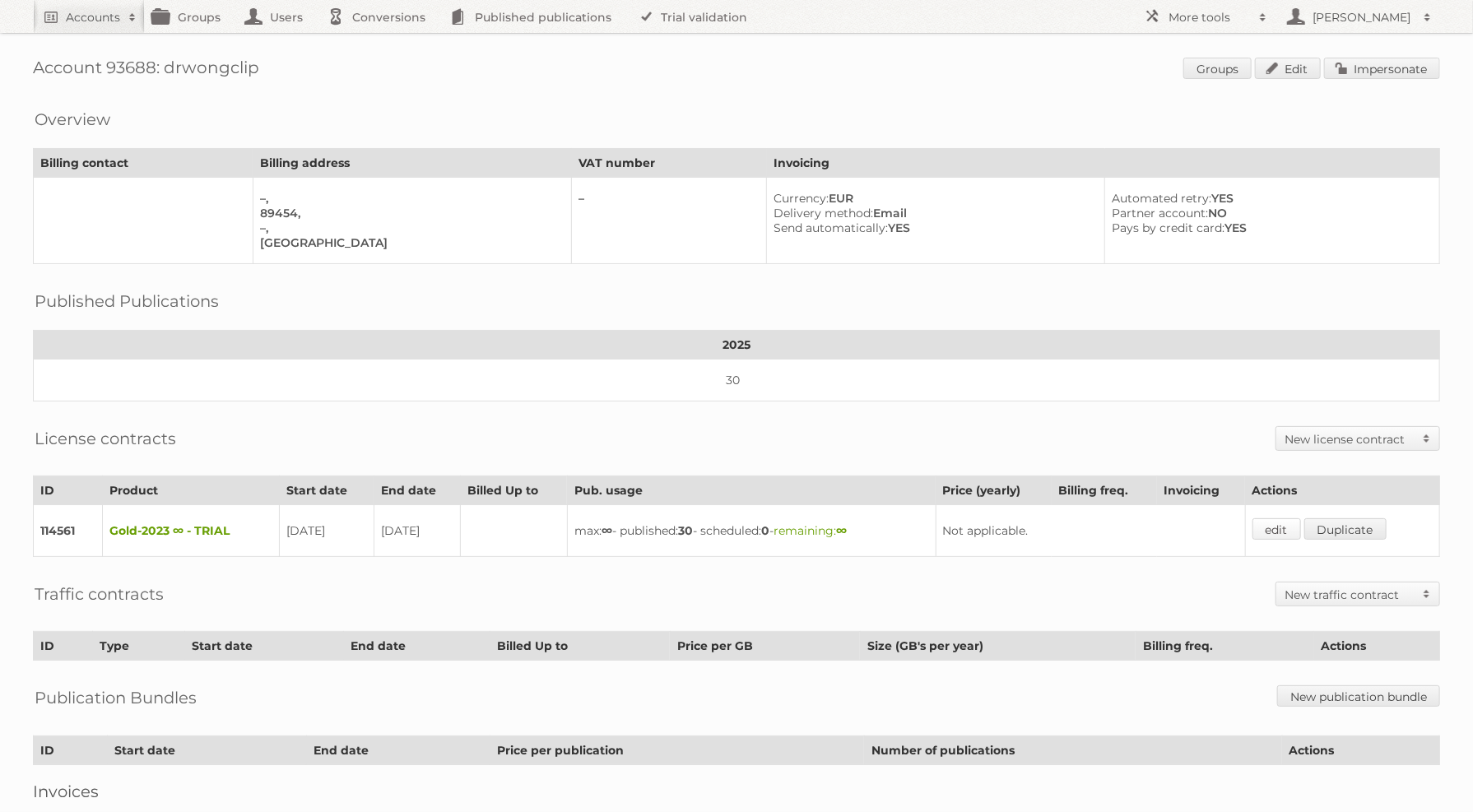
click at [1277, 523] on link "edit" at bounding box center [1277, 530] width 49 height 22
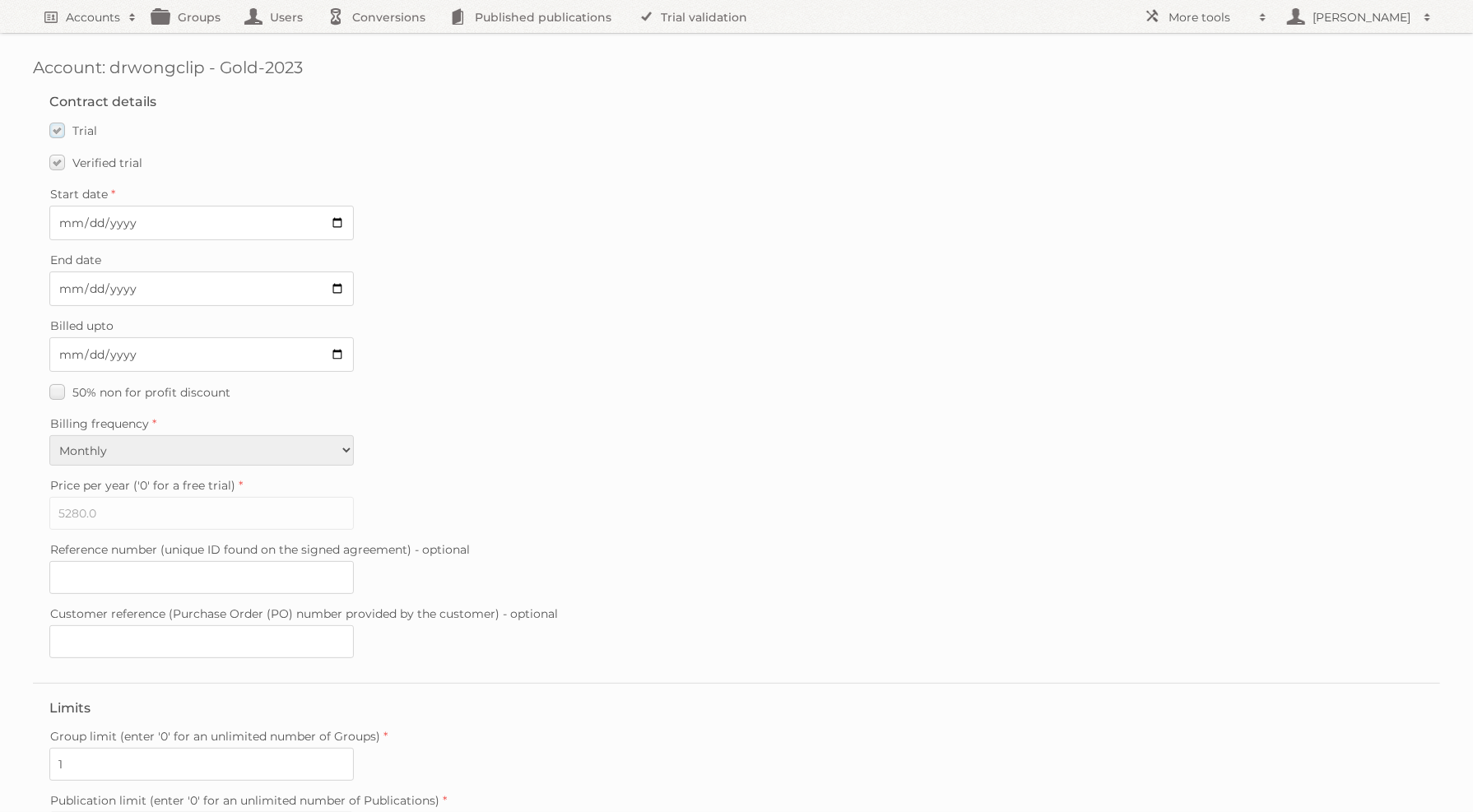
click at [81, 139] on label "Trial" at bounding box center [73, 130] width 48 height 24
click at [0, 0] on input "Trial" at bounding box center [0, 0] width 0 height 0
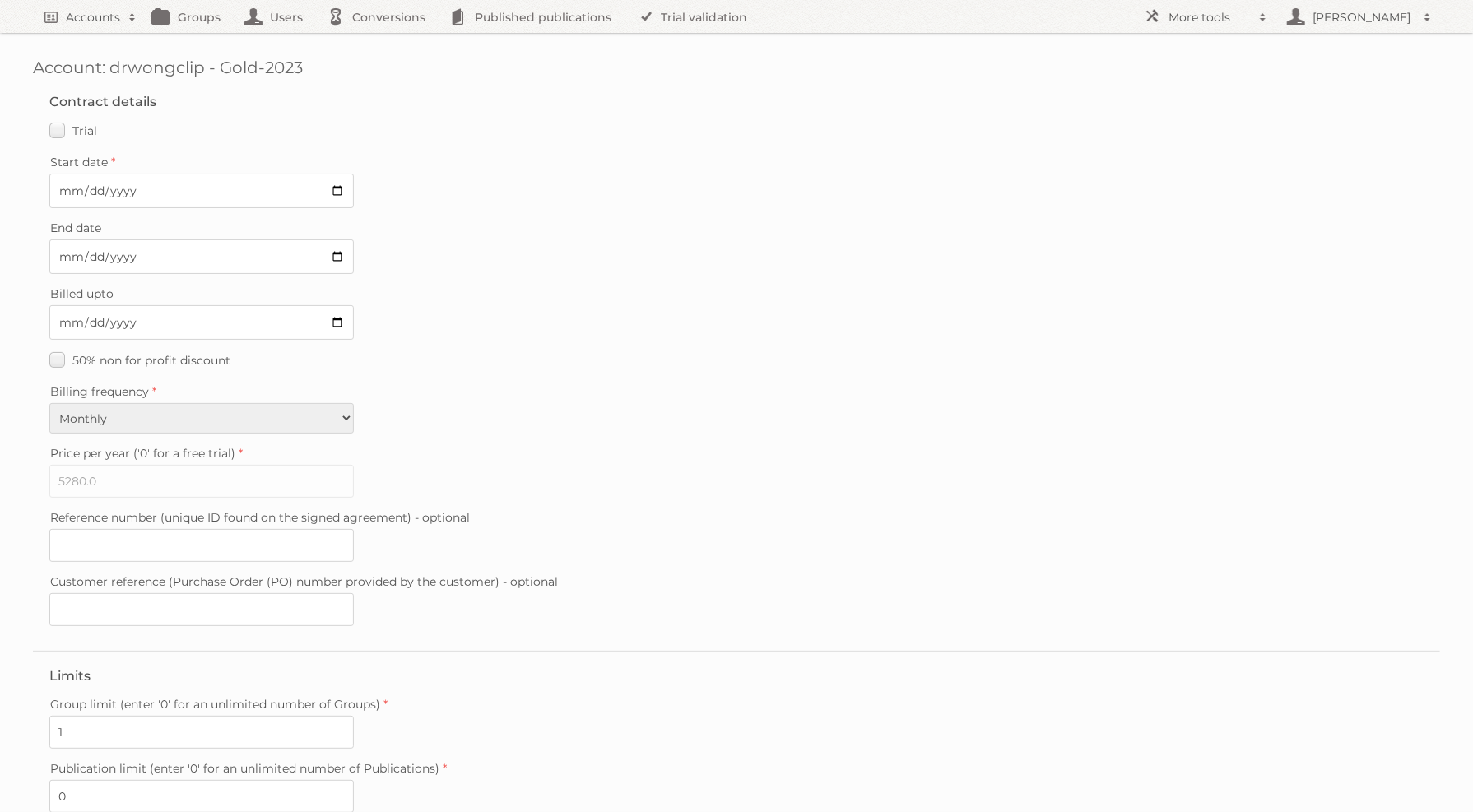
drag, startPoint x: 70, startPoint y: 136, endPoint x: 70, endPoint y: 152, distance: 16.0
click at [69, 137] on label "Trial" at bounding box center [73, 130] width 48 height 24
click at [0, 0] on input "Trial" at bounding box center [0, 0] width 0 height 0
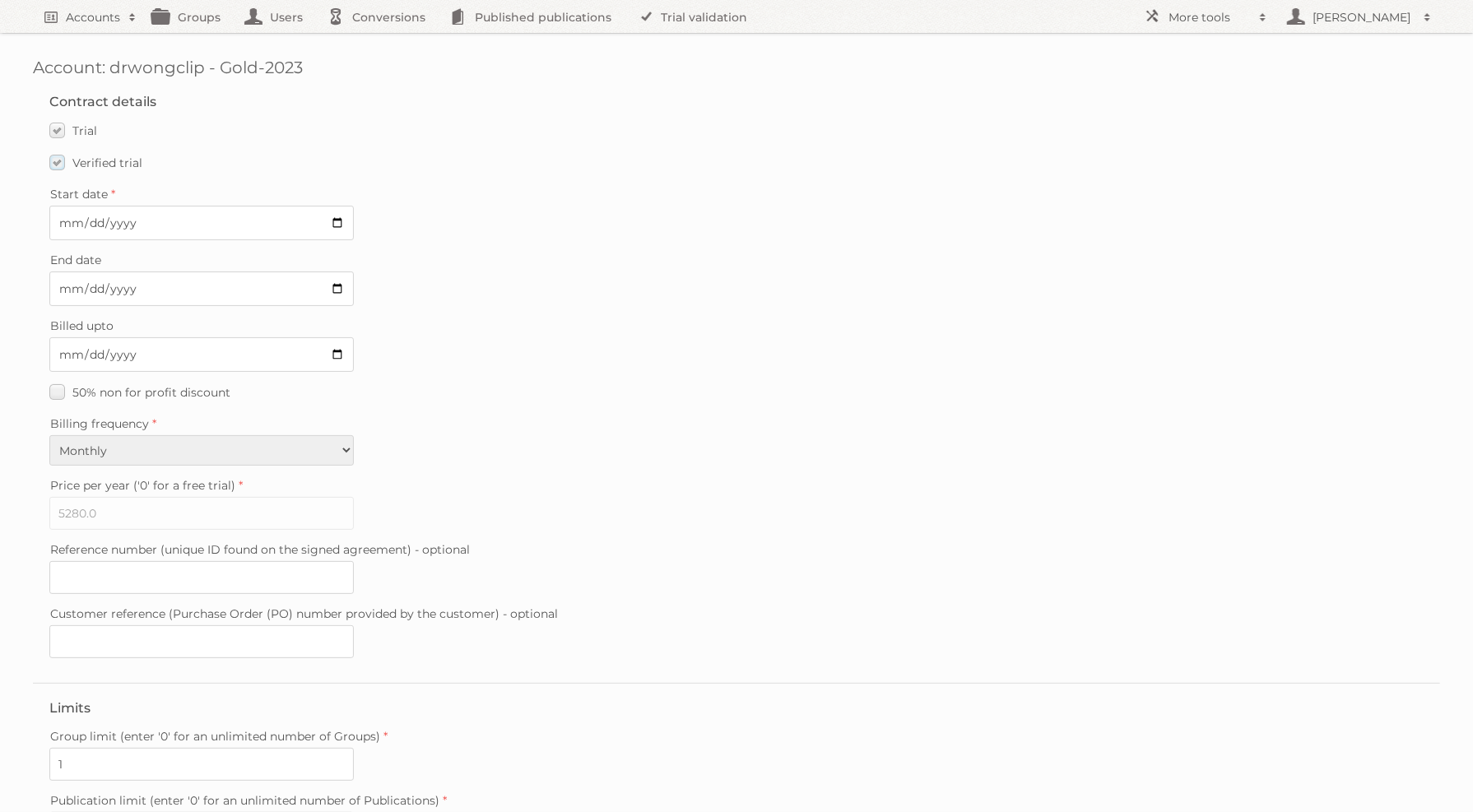
click at [70, 162] on label "Verified trial" at bounding box center [96, 162] width 93 height 24
click at [0, 0] on input "Verified trial" at bounding box center [0, 0] width 0 height 0
click at [349, 285] on input "[DATE]" at bounding box center [202, 289] width 304 height 34
click at [343, 285] on input "[DATE]" at bounding box center [202, 289] width 304 height 34
type input "[DATE]"
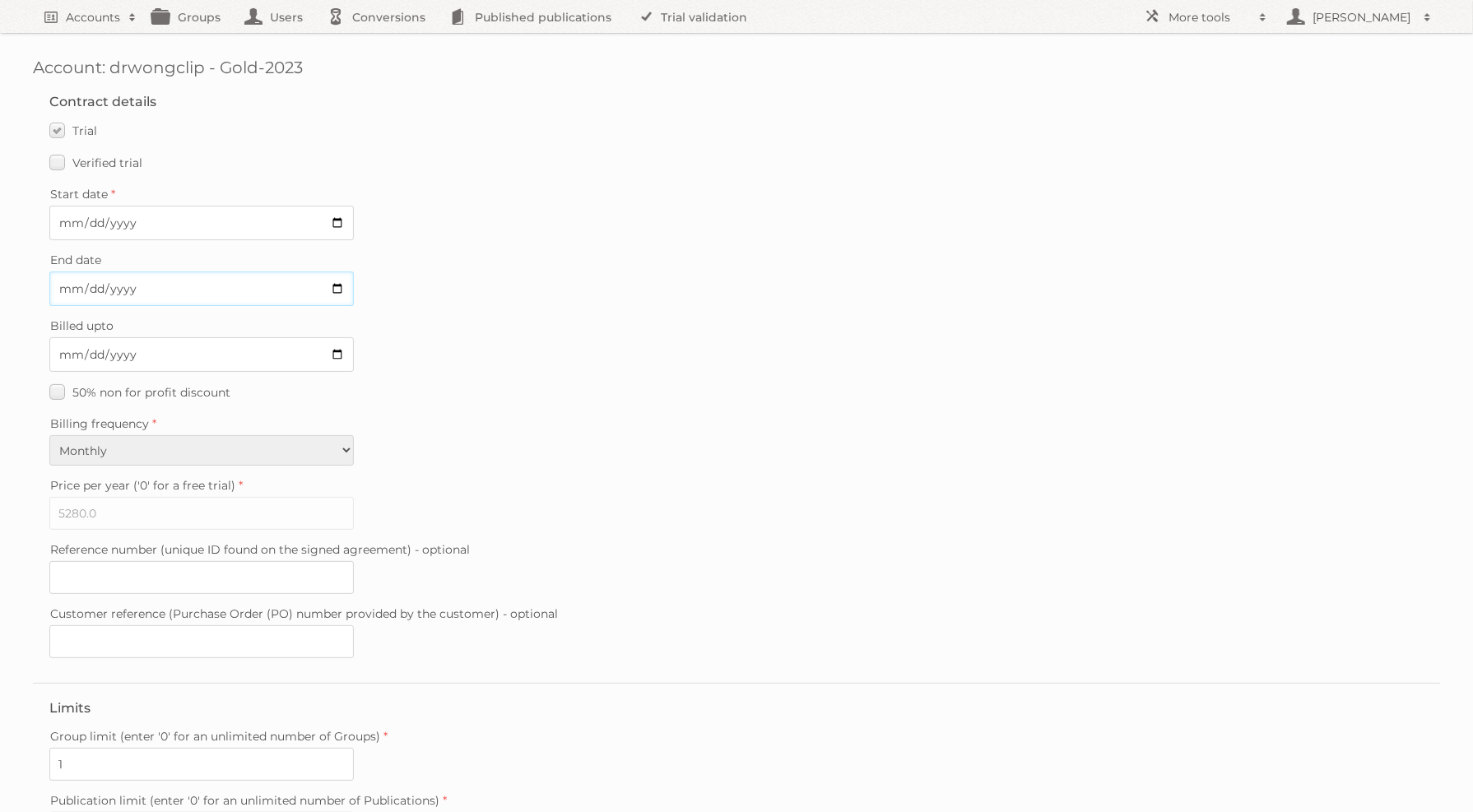
scroll to position [265, 0]
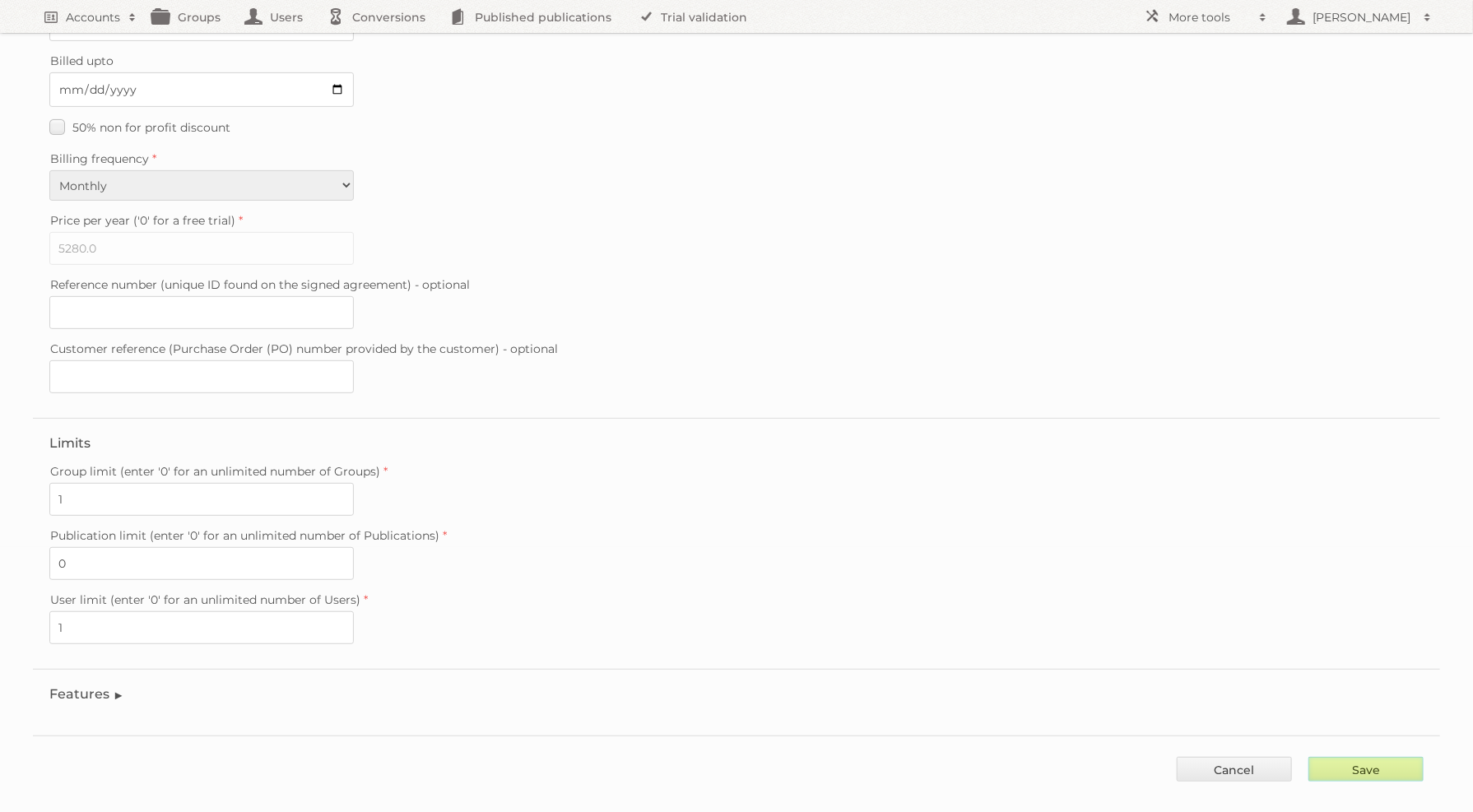
click at [1396, 757] on input "Save" at bounding box center [1366, 769] width 115 height 24
type input "..."
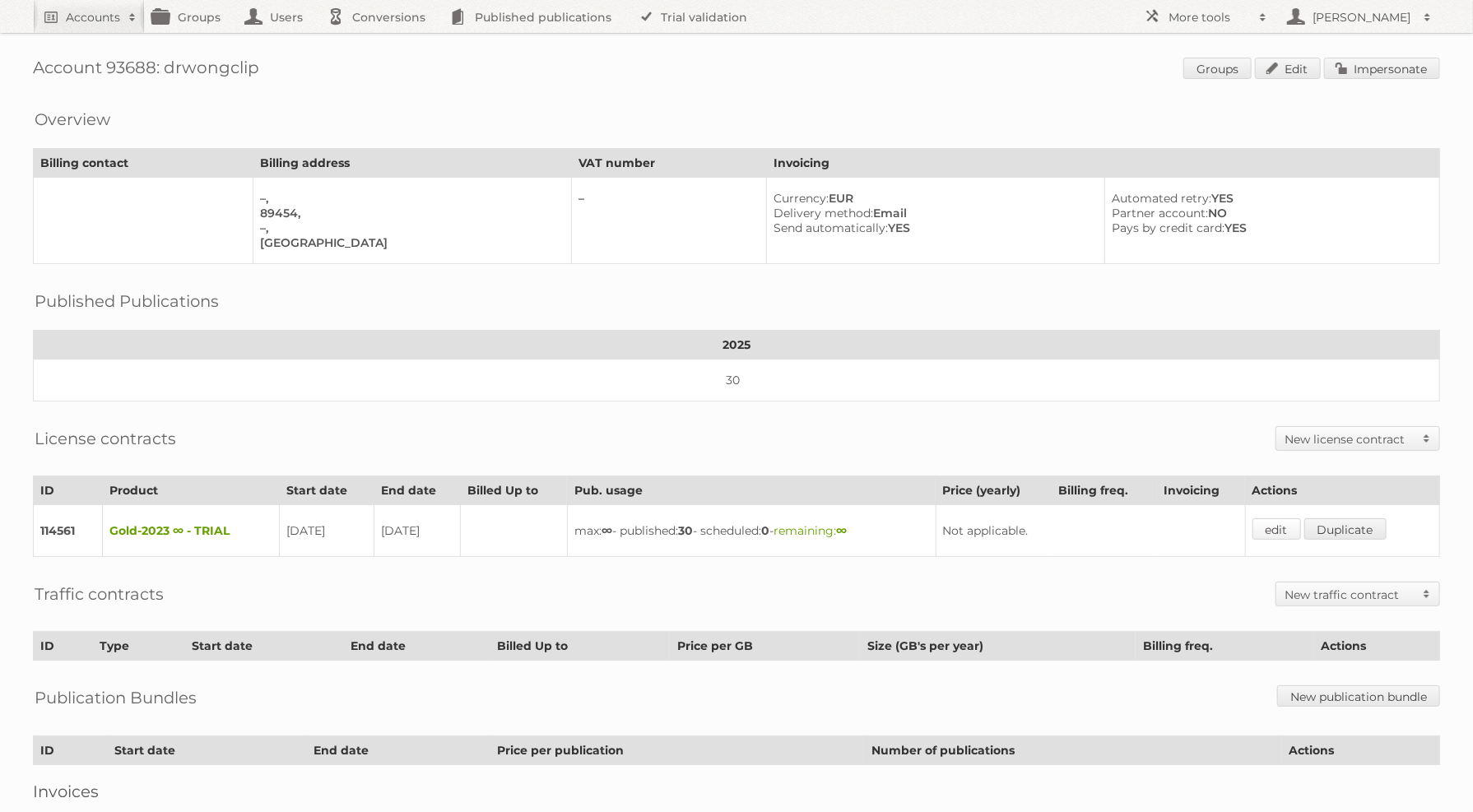
click at [1278, 520] on link "edit" at bounding box center [1277, 530] width 49 height 22
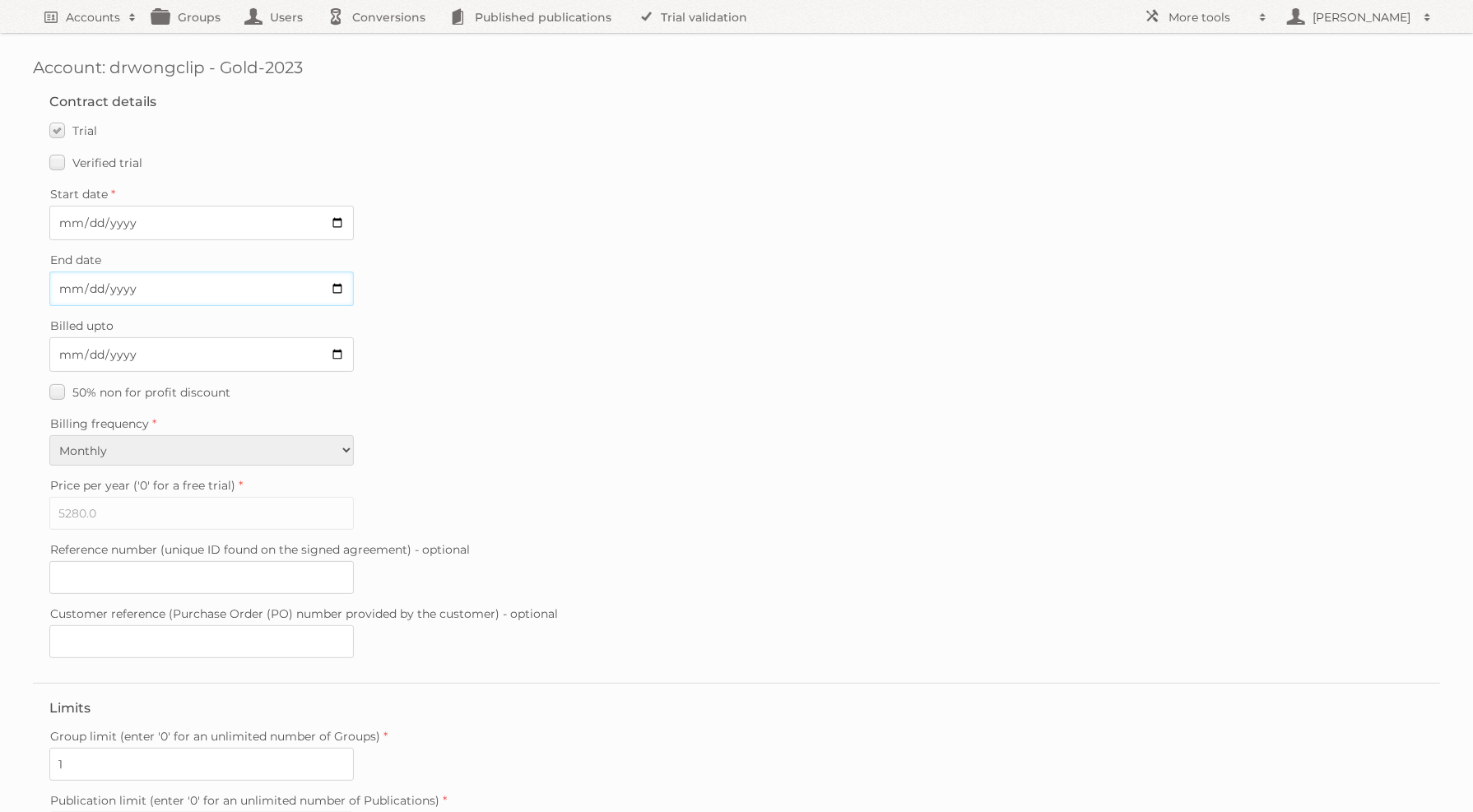
click at [336, 282] on input "2025-09-01" at bounding box center [202, 289] width 304 height 34
type input "2025-08-31"
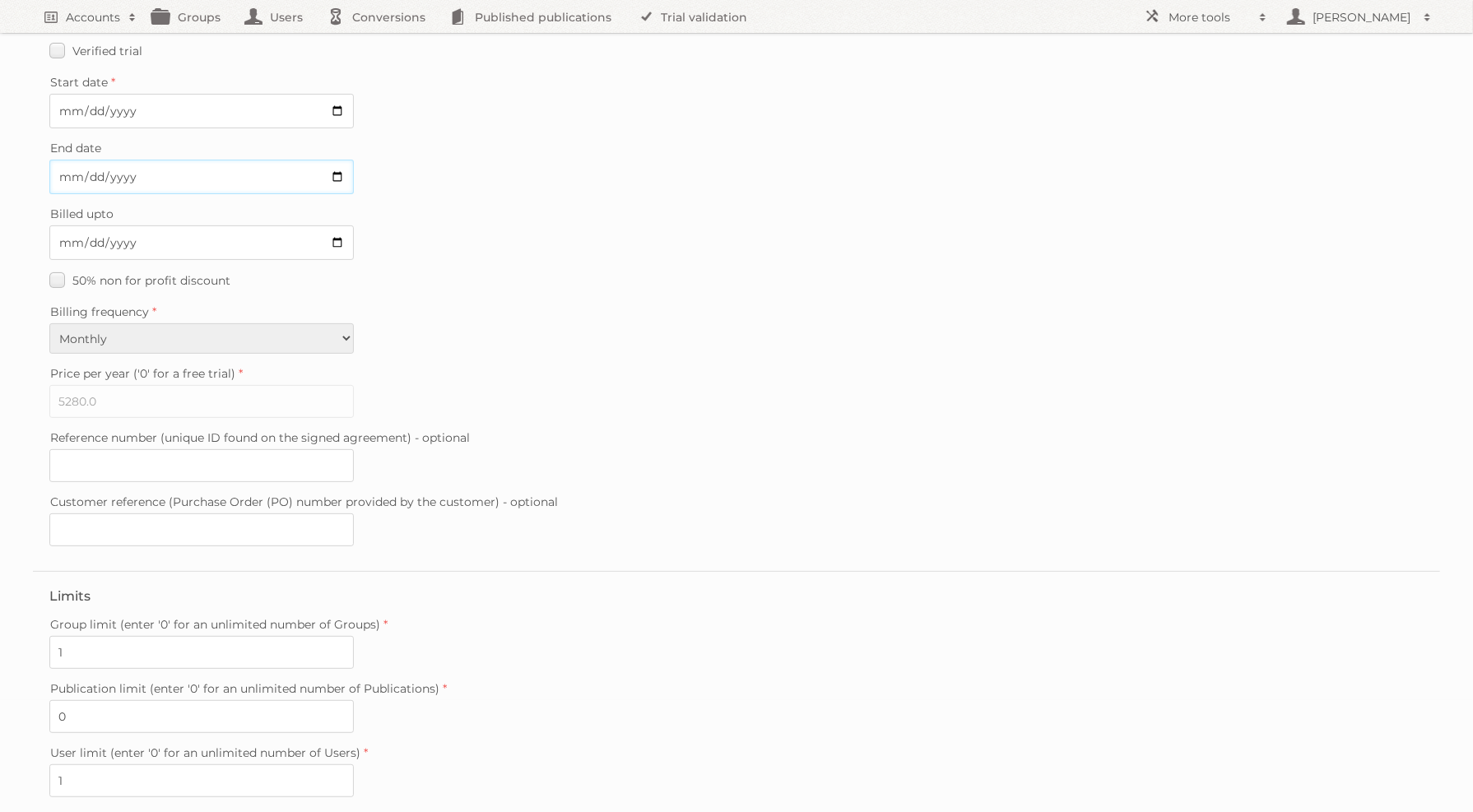
scroll to position [265, 0]
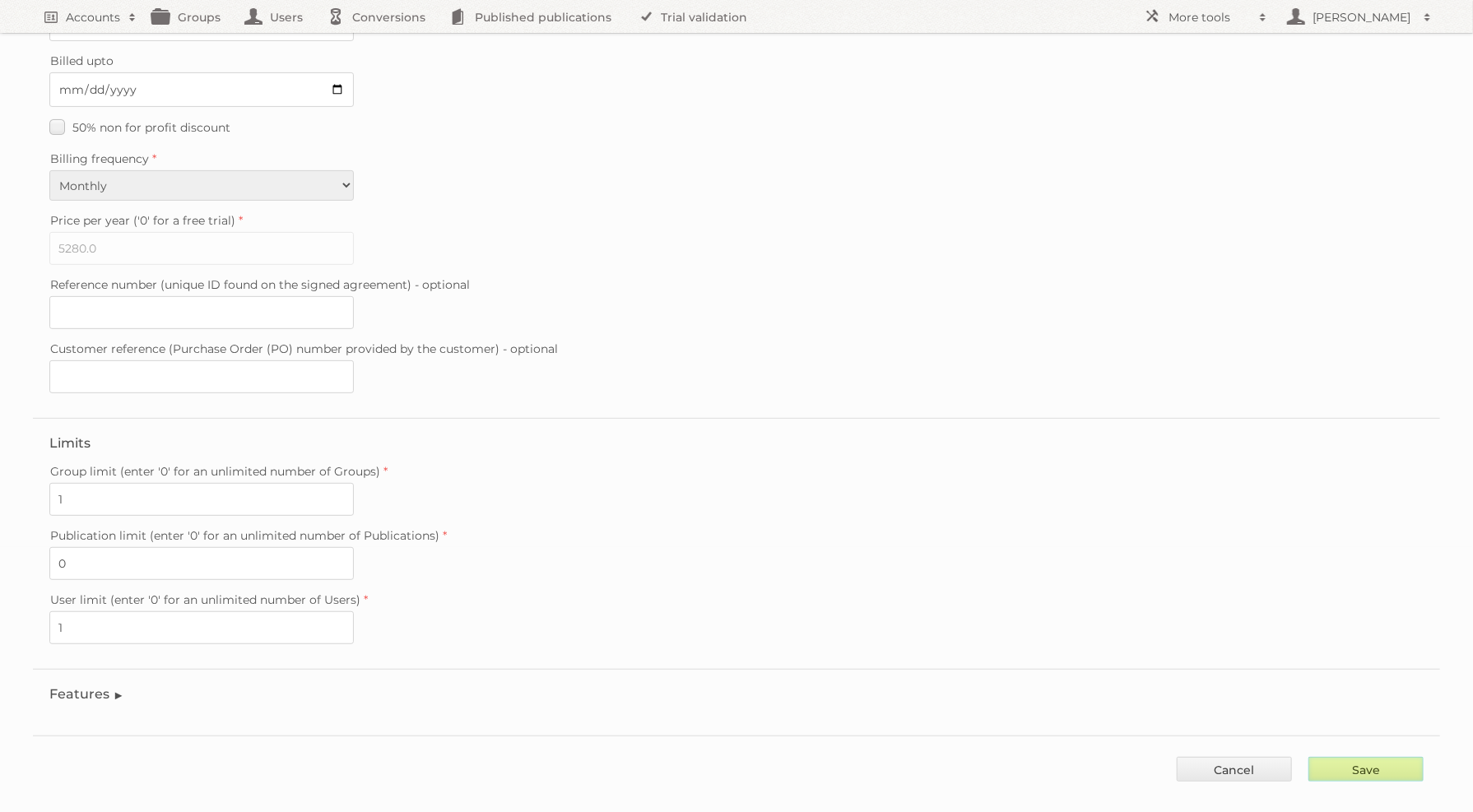
click at [1357, 757] on input "Save" at bounding box center [1366, 769] width 115 height 24
type input "..."
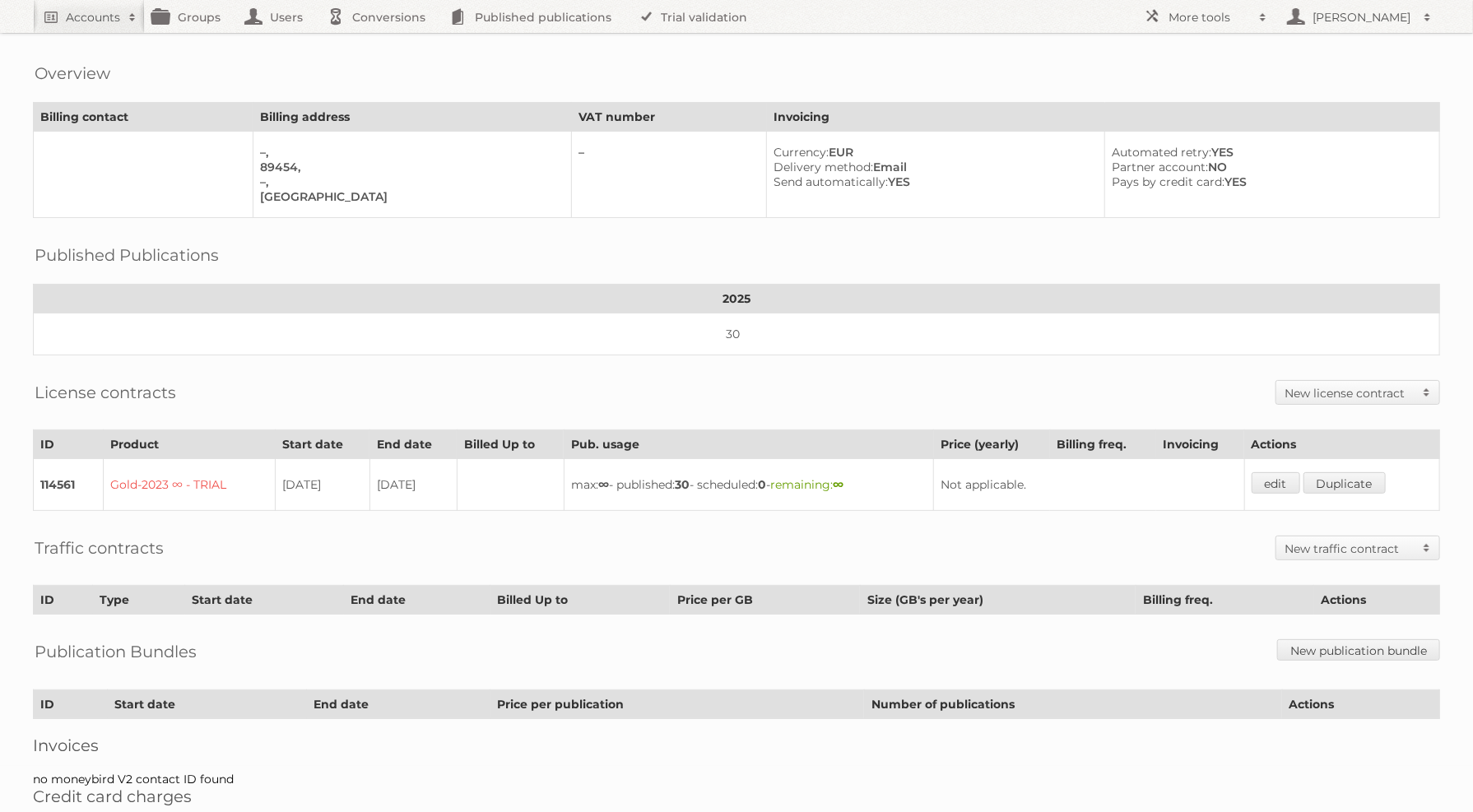
scroll to position [106, 0]
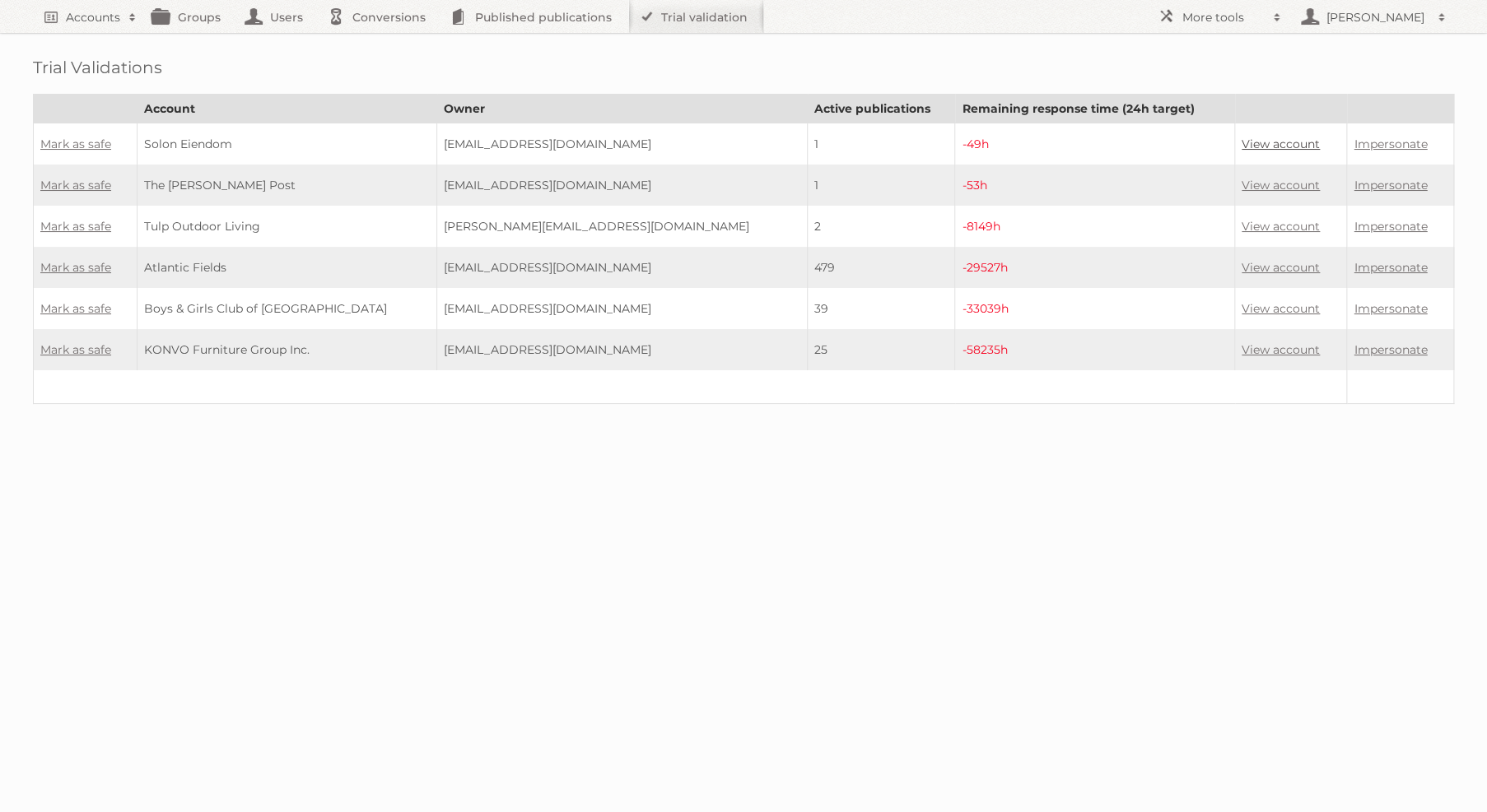
click at [1260, 145] on link "View account" at bounding box center [1281, 144] width 78 height 14
click at [73, 139] on link "Mark as safe" at bounding box center [76, 144] width 71 height 14
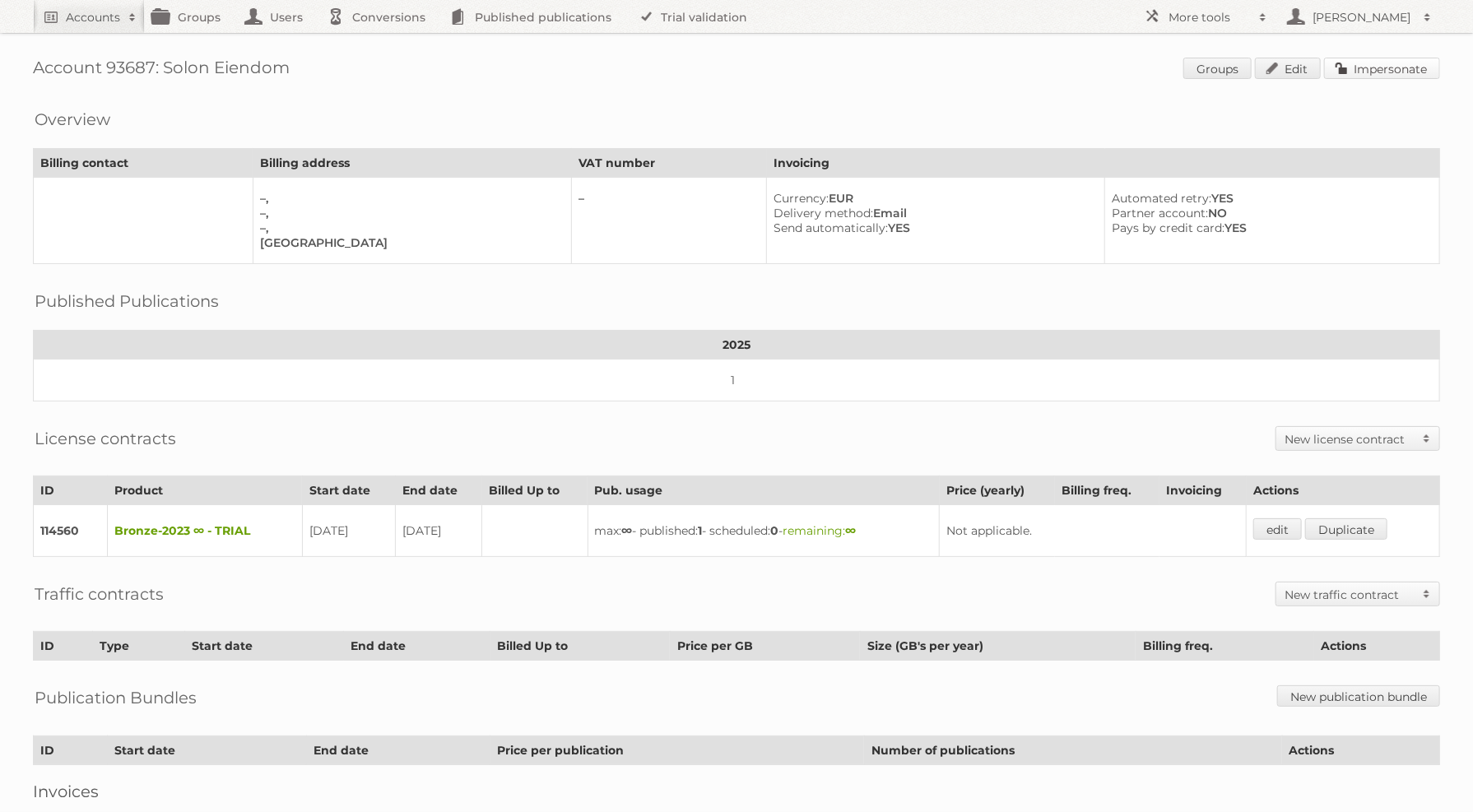
click at [1373, 71] on link "Impersonate" at bounding box center [1382, 69] width 116 height 22
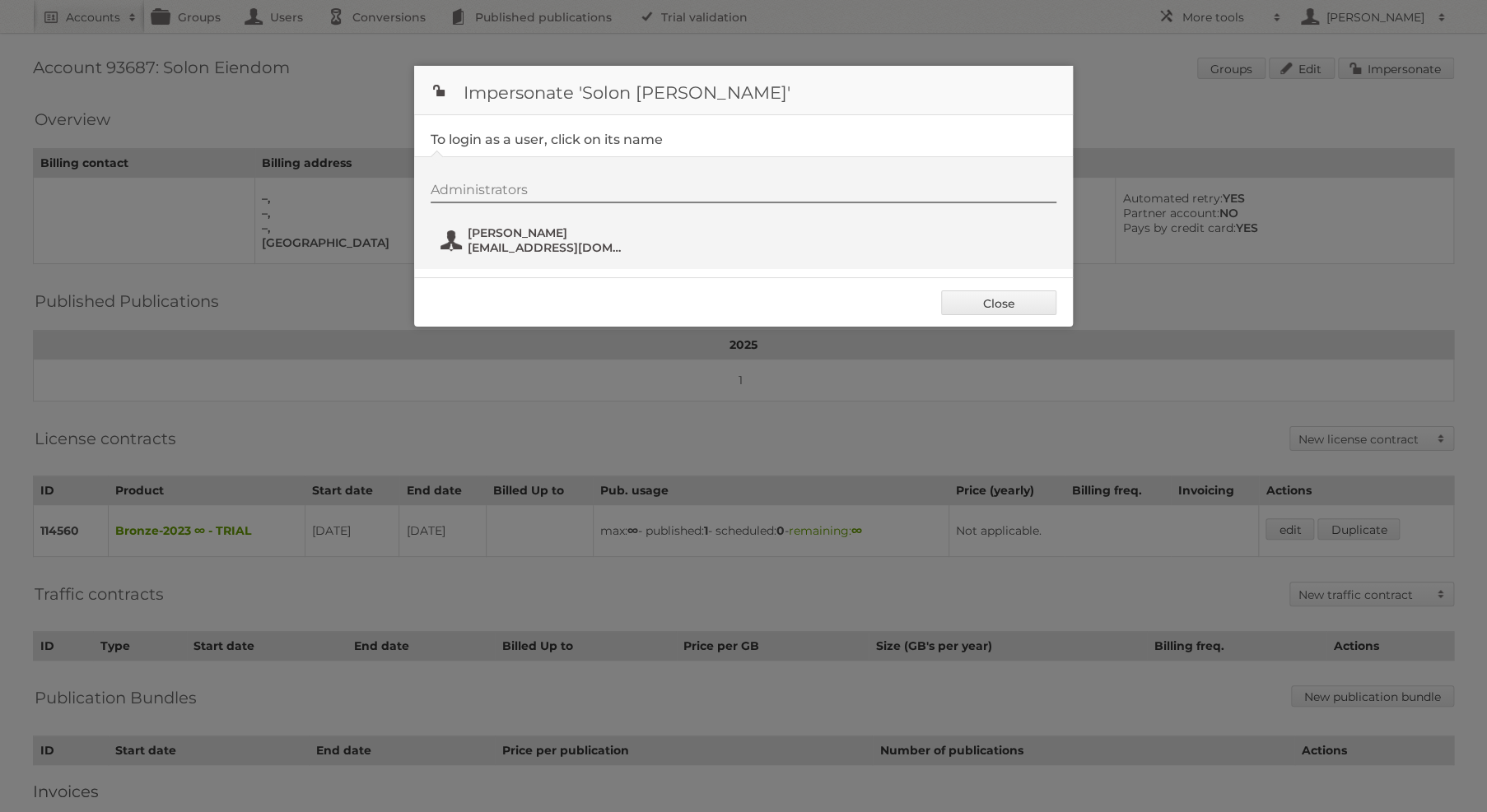
click at [530, 240] on span "Christin Dahl" at bounding box center [547, 233] width 159 height 14
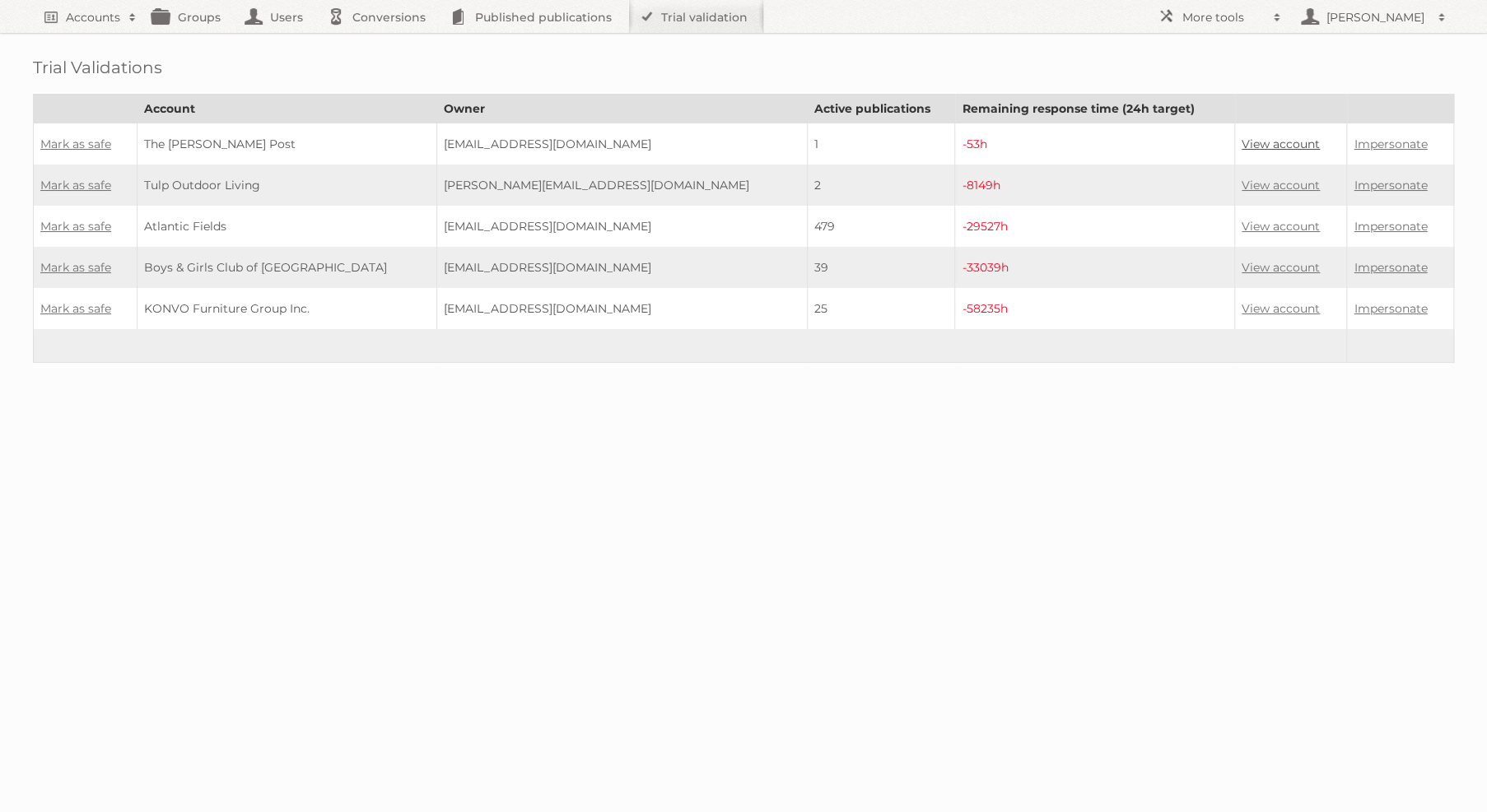
click at [1281, 139] on link "View account" at bounding box center [1281, 144] width 78 height 14
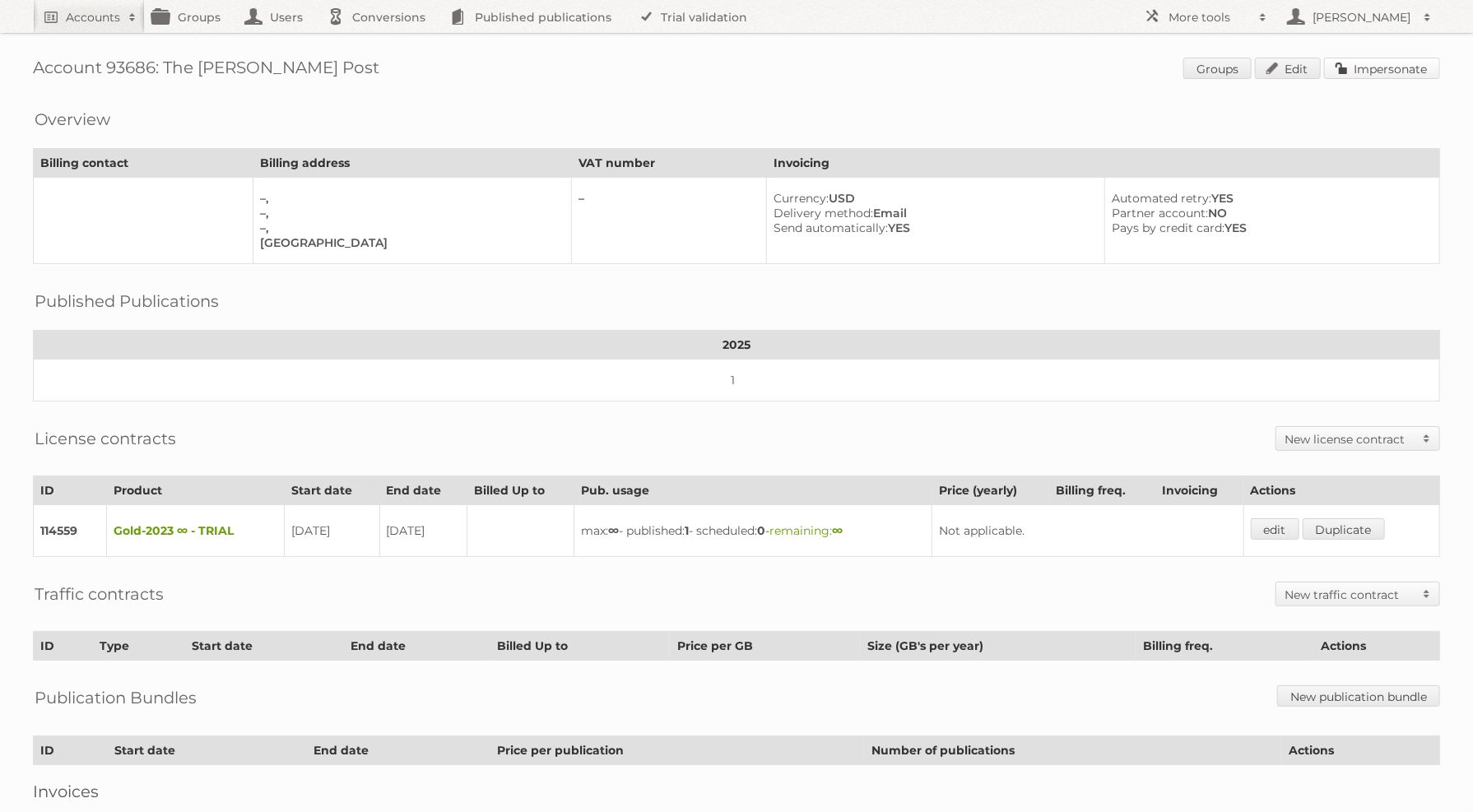
click at [1376, 62] on link "Impersonate" at bounding box center [1382, 69] width 116 height 22
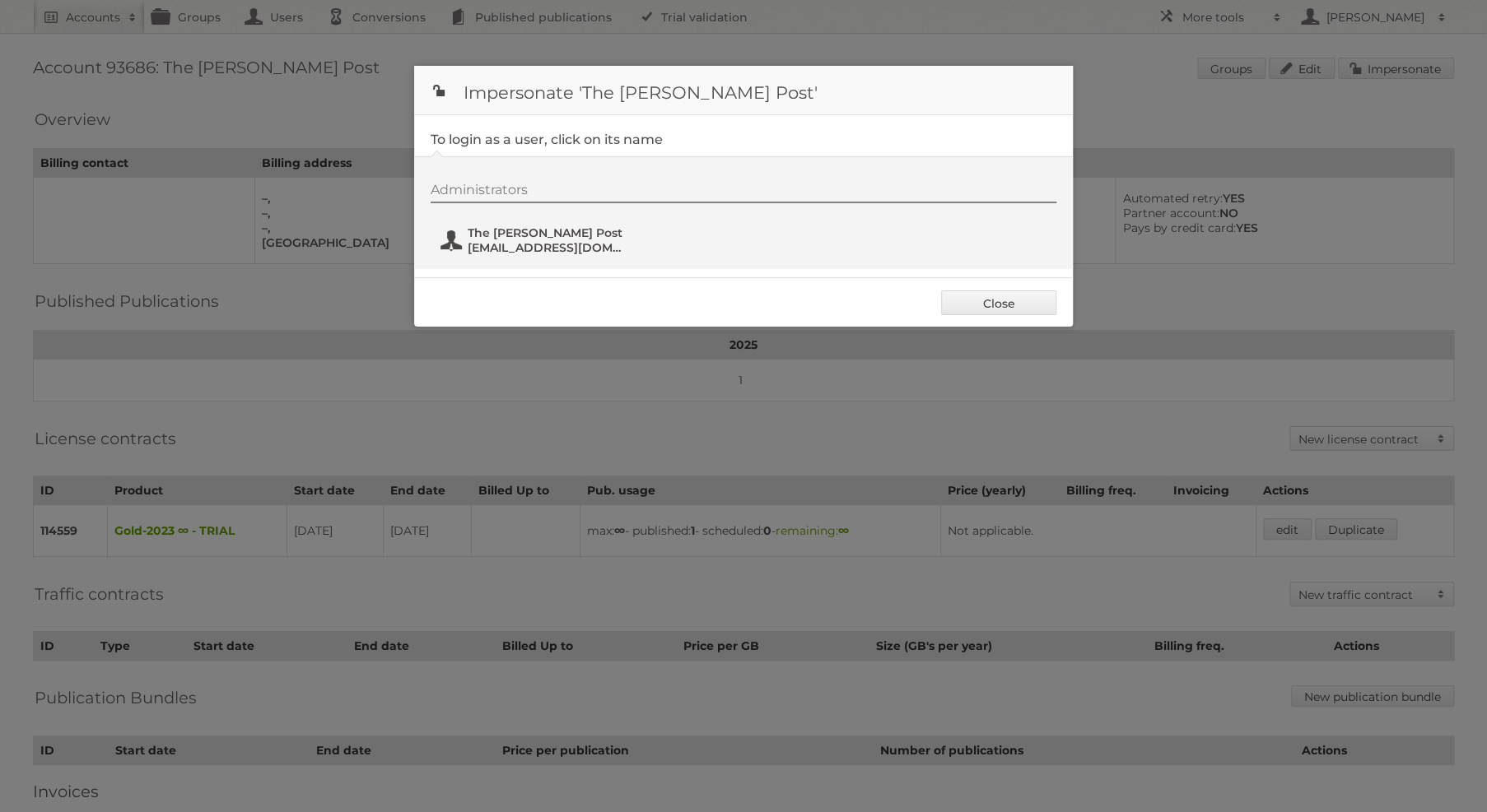
click at [587, 228] on span "The Bharath Post" at bounding box center [547, 233] width 159 height 14
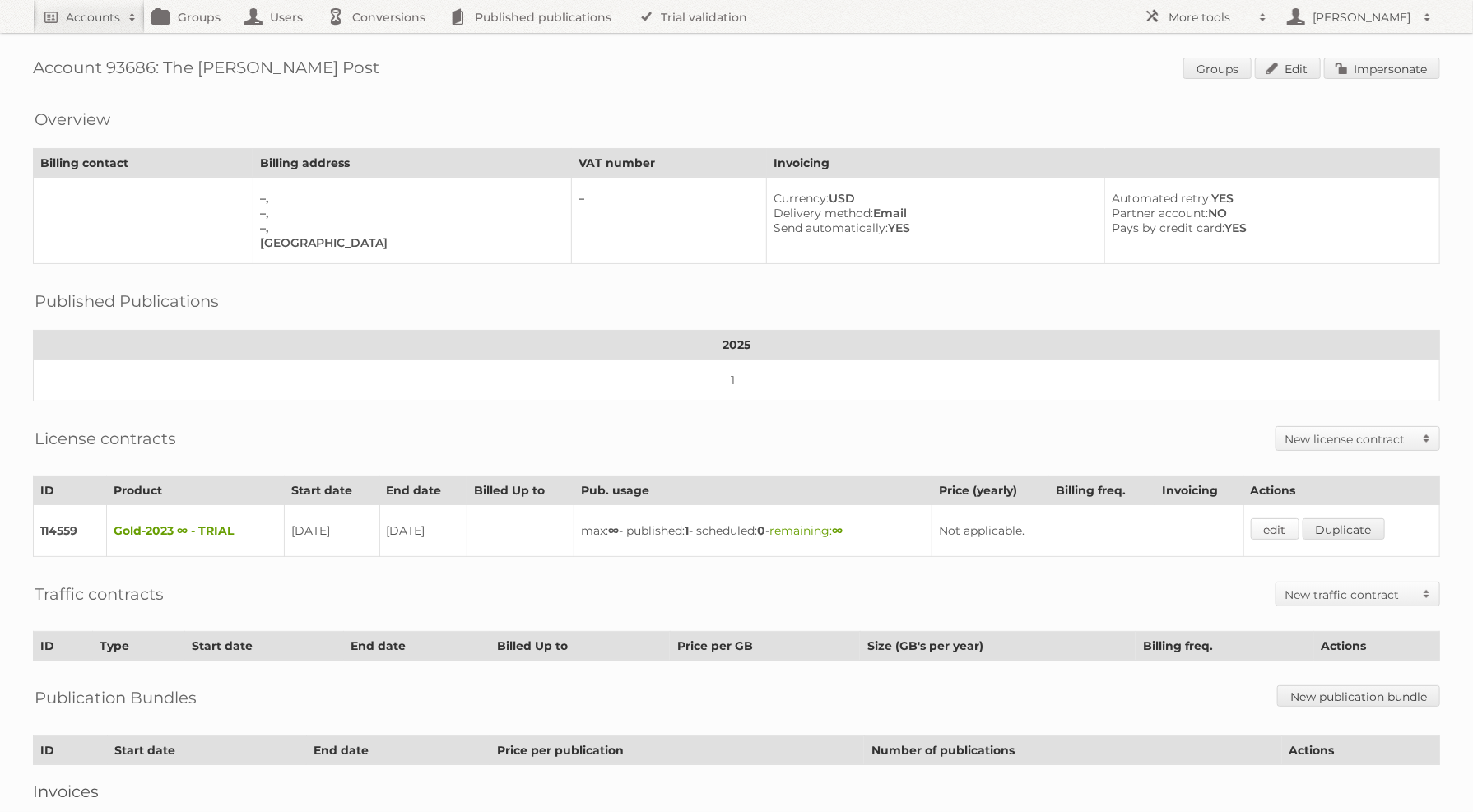
click at [1300, 525] on link "edit" at bounding box center [1276, 530] width 49 height 22
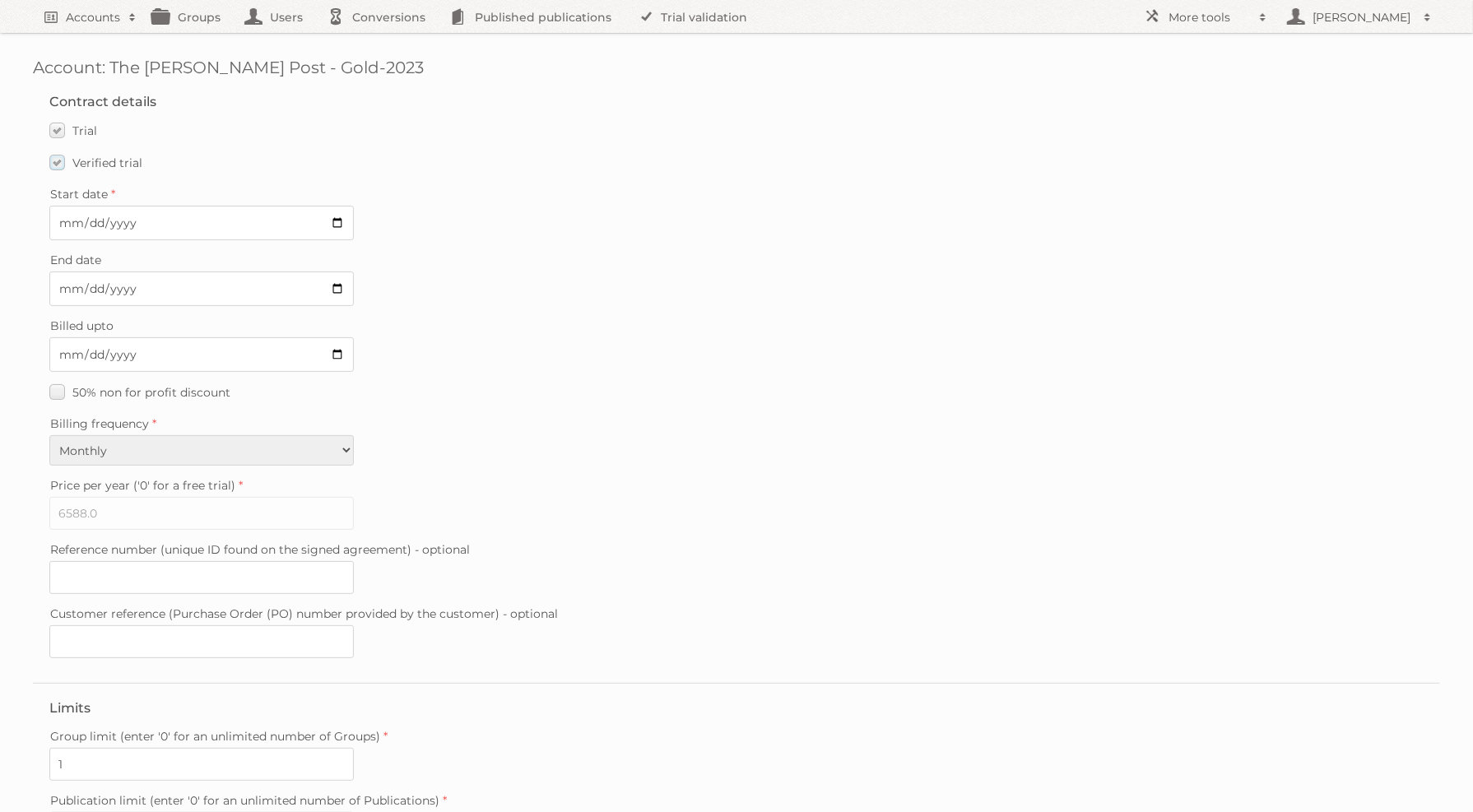
click at [58, 158] on label "Verified trial" at bounding box center [96, 162] width 93 height 24
click at [0, 0] on input "Verified trial" at bounding box center [0, 0] width 0 height 0
click at [336, 286] on input "2025-09-12" at bounding box center [202, 289] width 304 height 34
type input "2025-08-31"
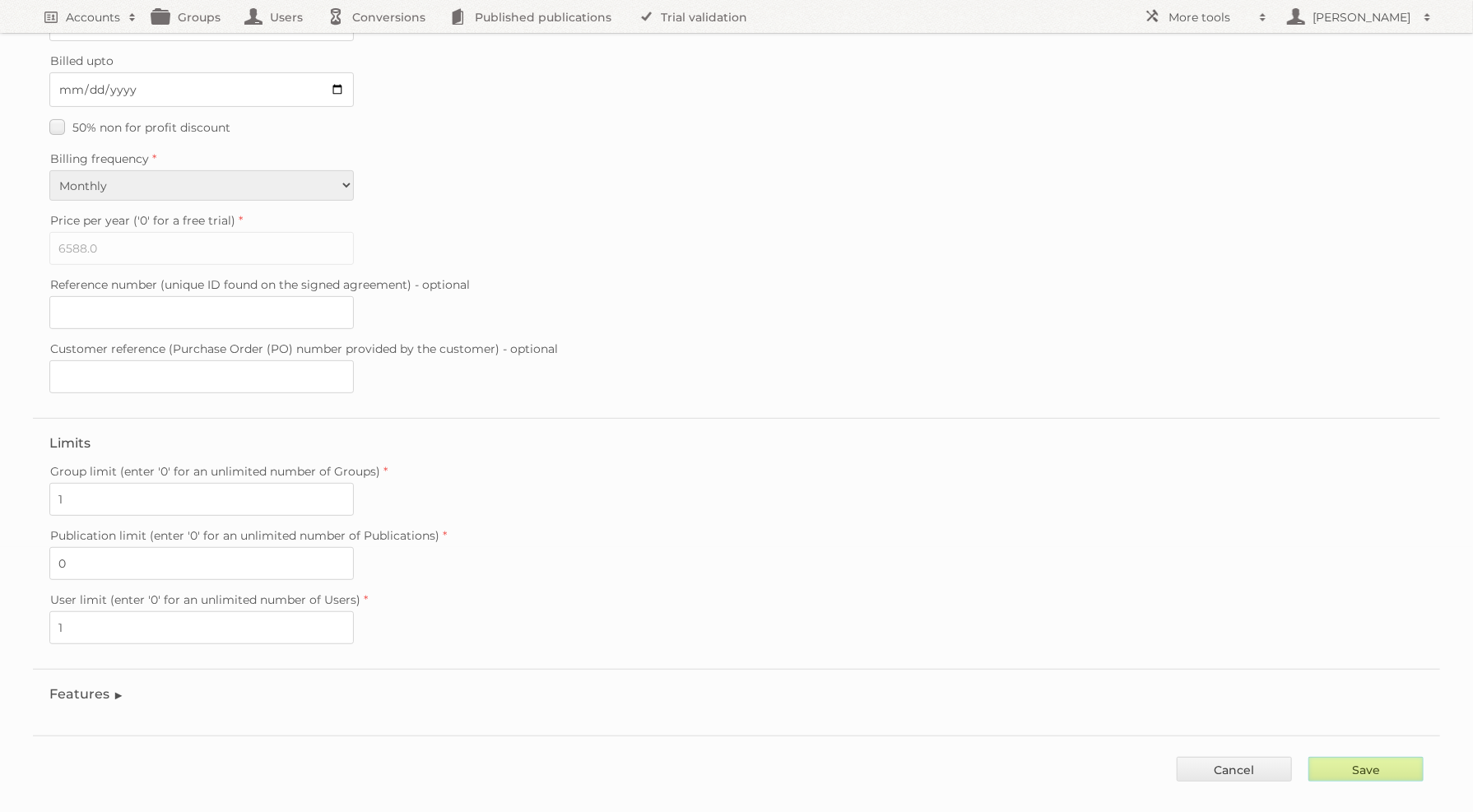
click at [1389, 757] on input "Save" at bounding box center [1366, 769] width 115 height 24
type input "..."
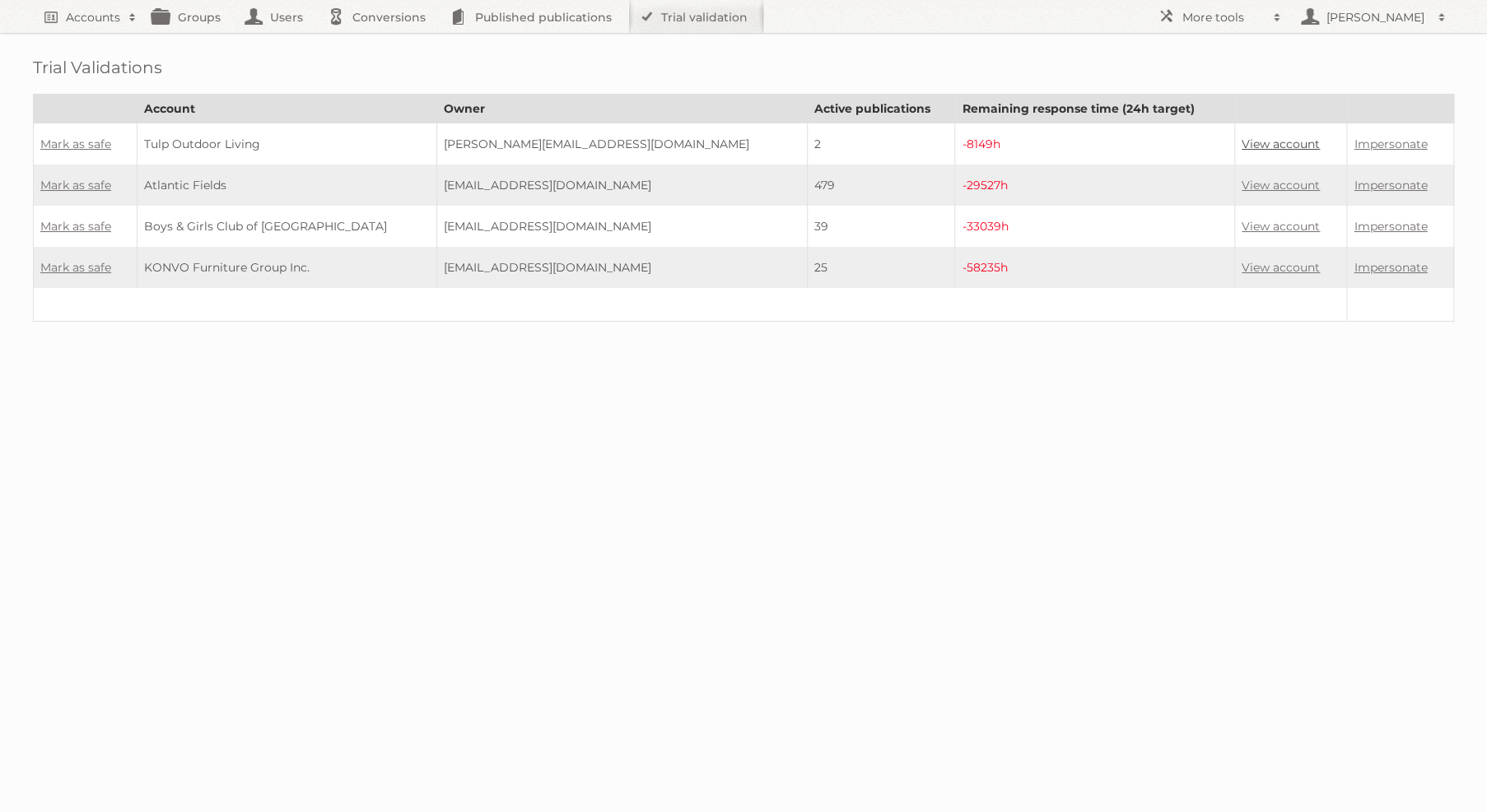
click at [1262, 142] on link "View account" at bounding box center [1281, 144] width 78 height 14
click at [53, 140] on link "Mark as safe" at bounding box center [76, 144] width 71 height 14
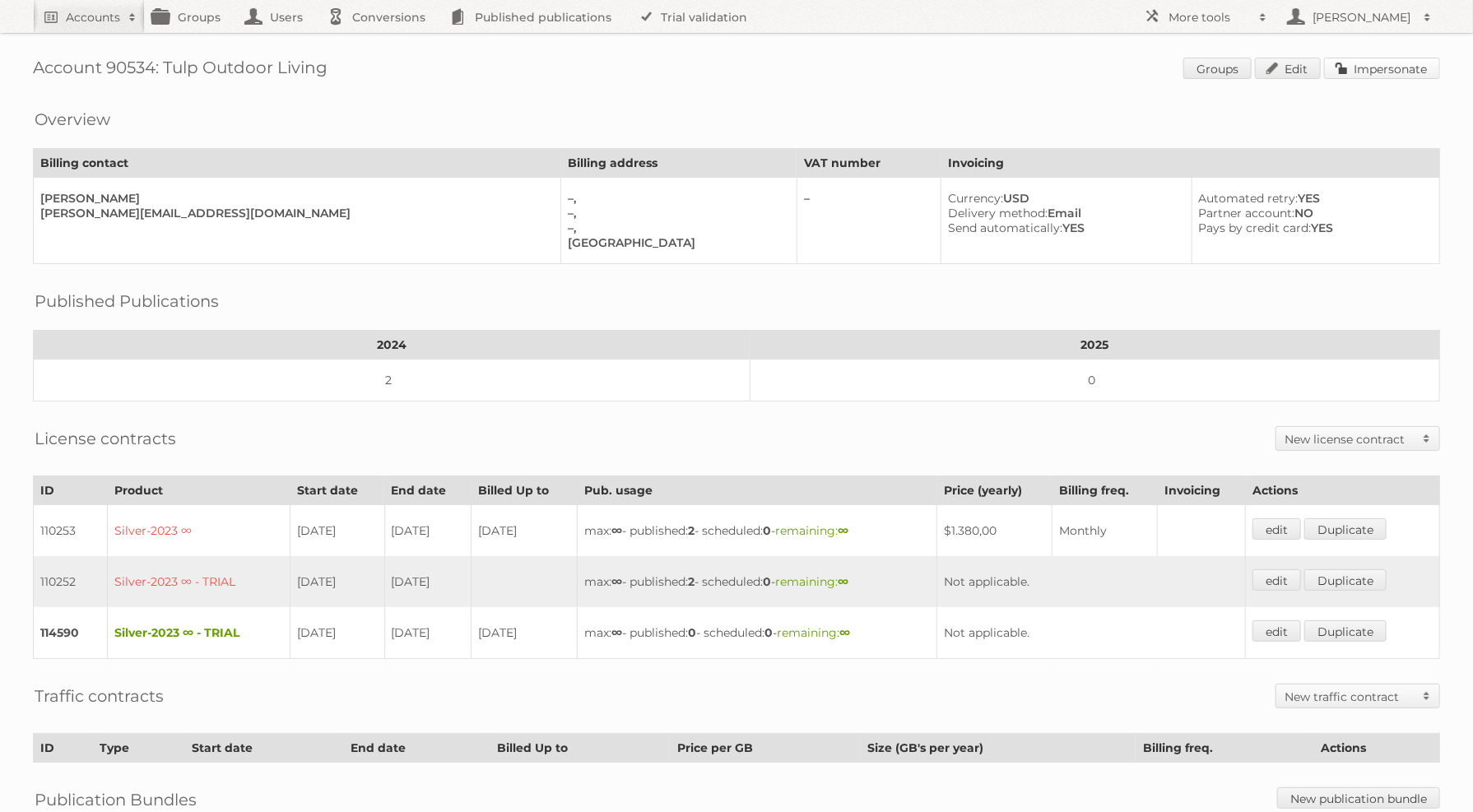
click at [1408, 78] on link "Impersonate" at bounding box center [1382, 69] width 116 height 22
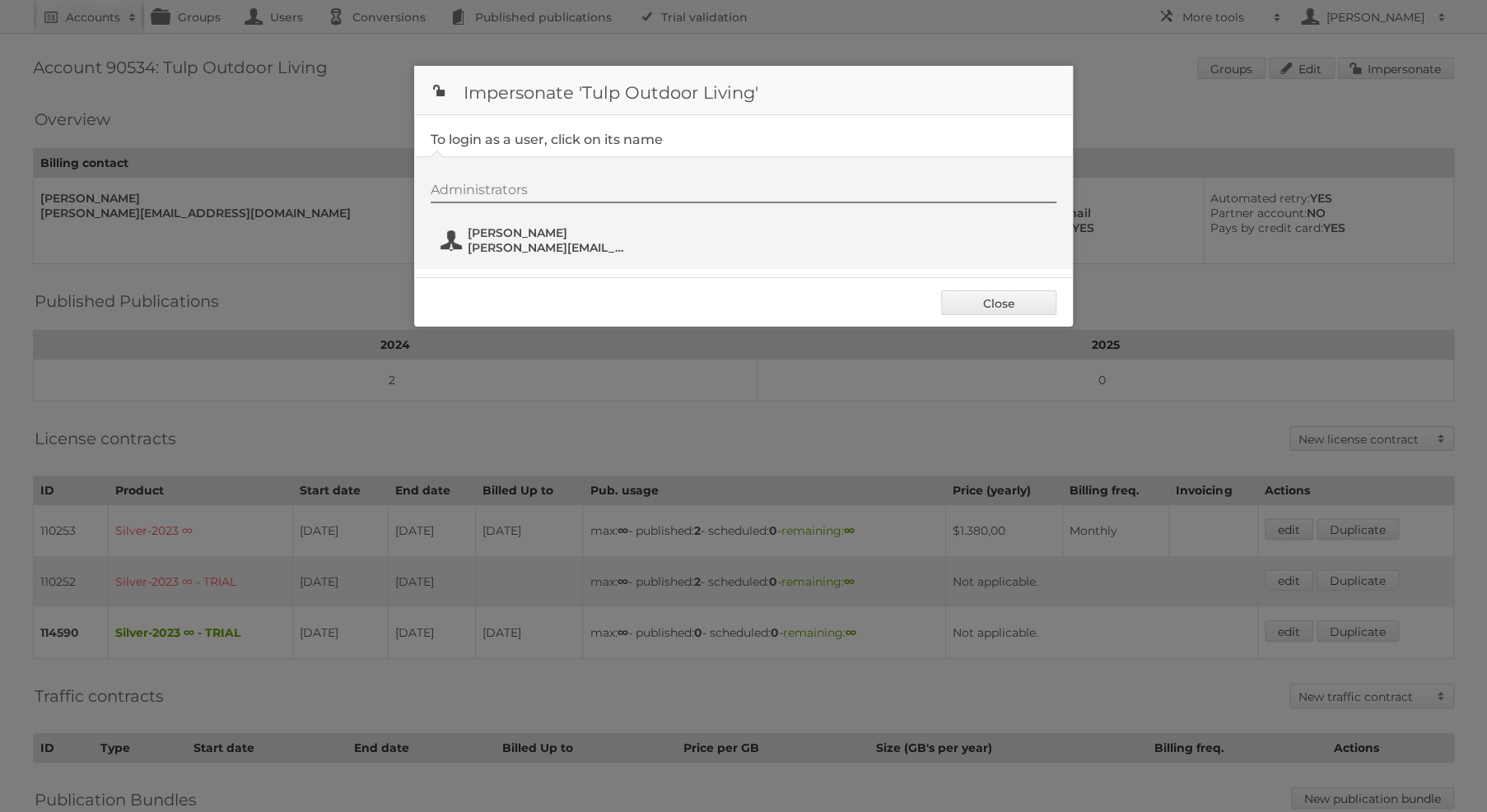
click at [483, 237] on span "Gabriel Kroeze" at bounding box center [547, 233] width 159 height 14
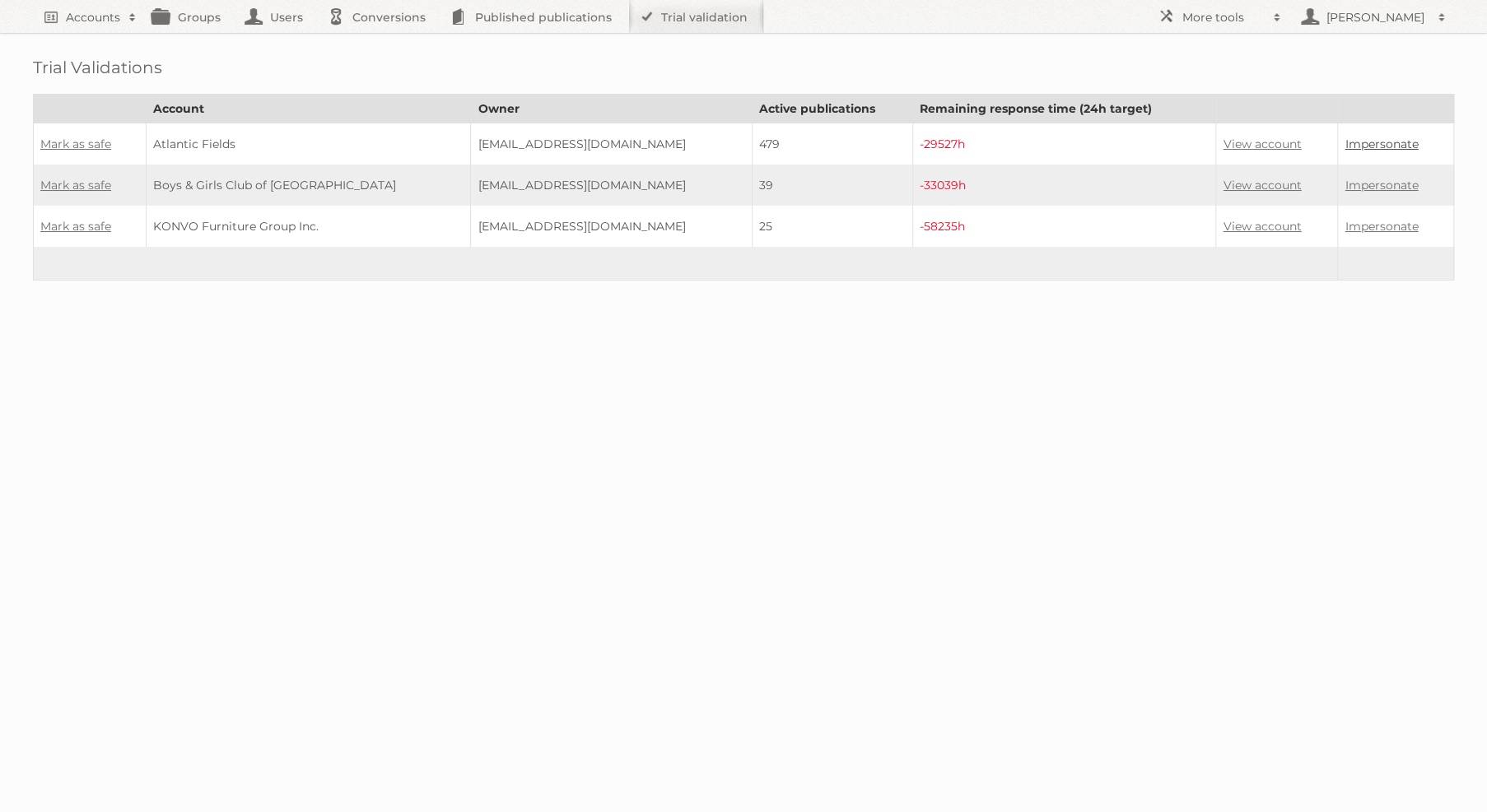
click at [1380, 147] on link "Impersonate" at bounding box center [1381, 144] width 73 height 14
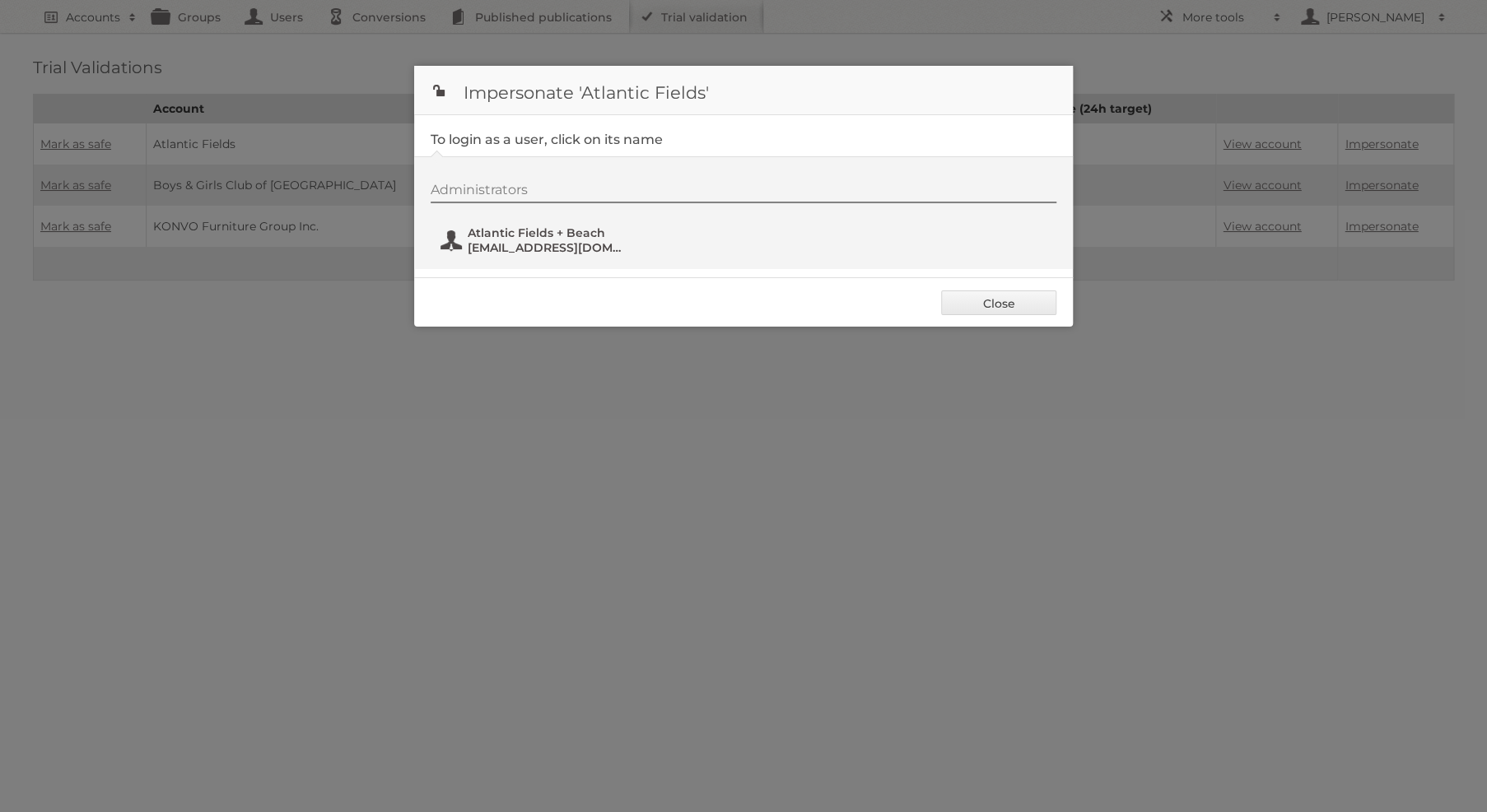
click at [571, 226] on span "Atlantic Fields + Beach" at bounding box center [547, 233] width 159 height 14
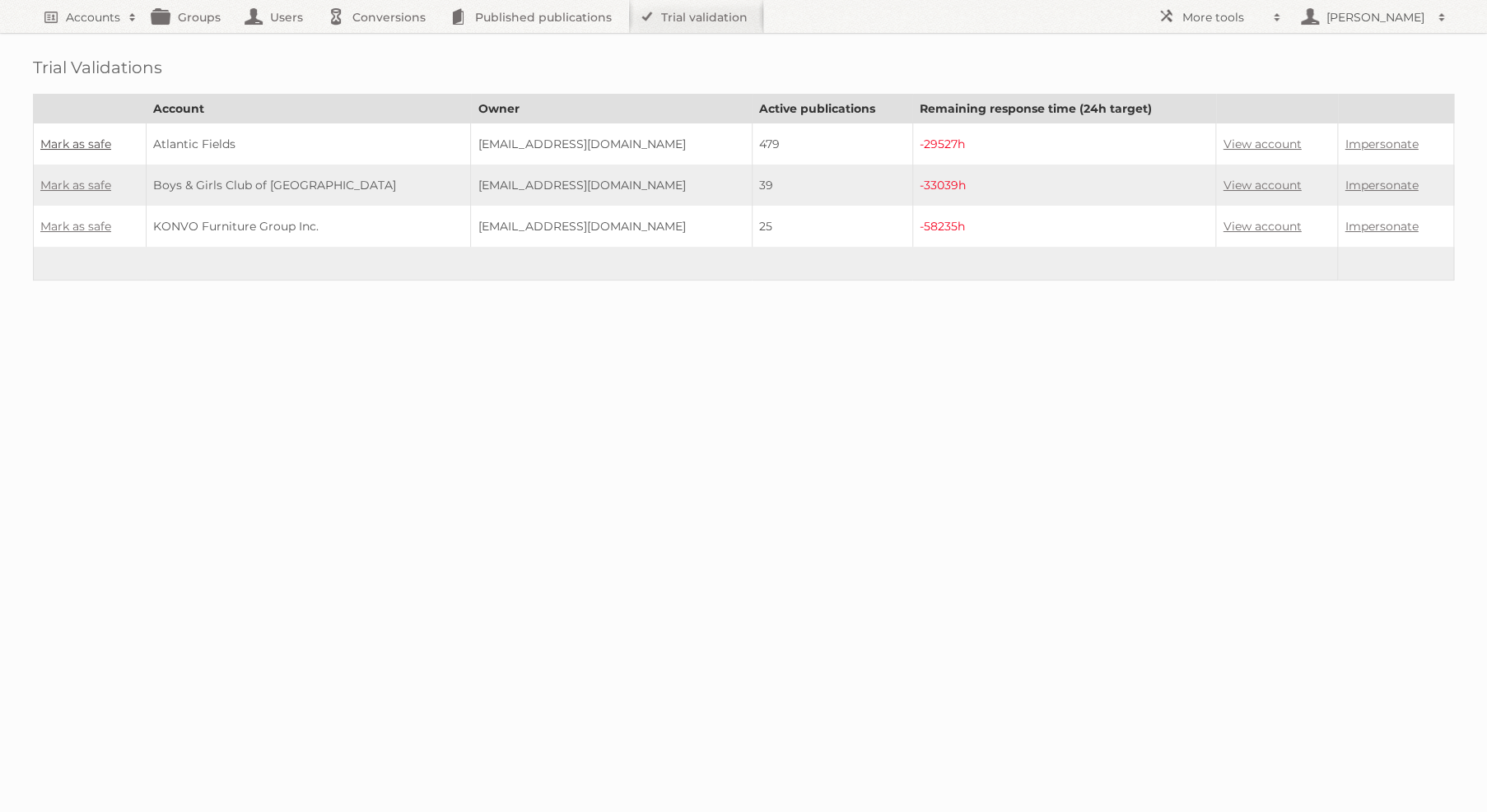
click at [72, 139] on link "Mark as safe" at bounding box center [76, 144] width 71 height 14
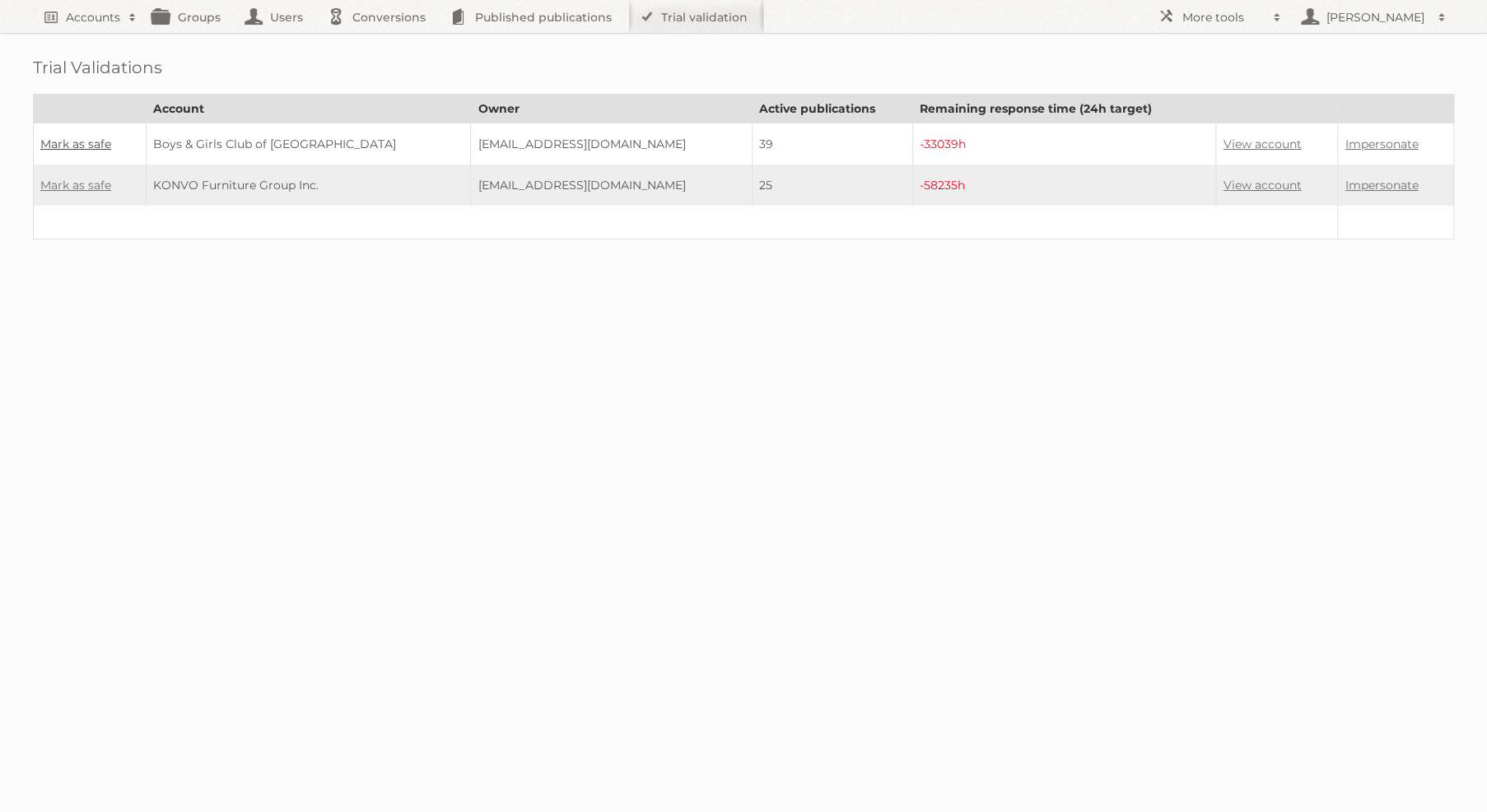
click at [65, 137] on link "Mark as safe" at bounding box center [76, 144] width 71 height 14
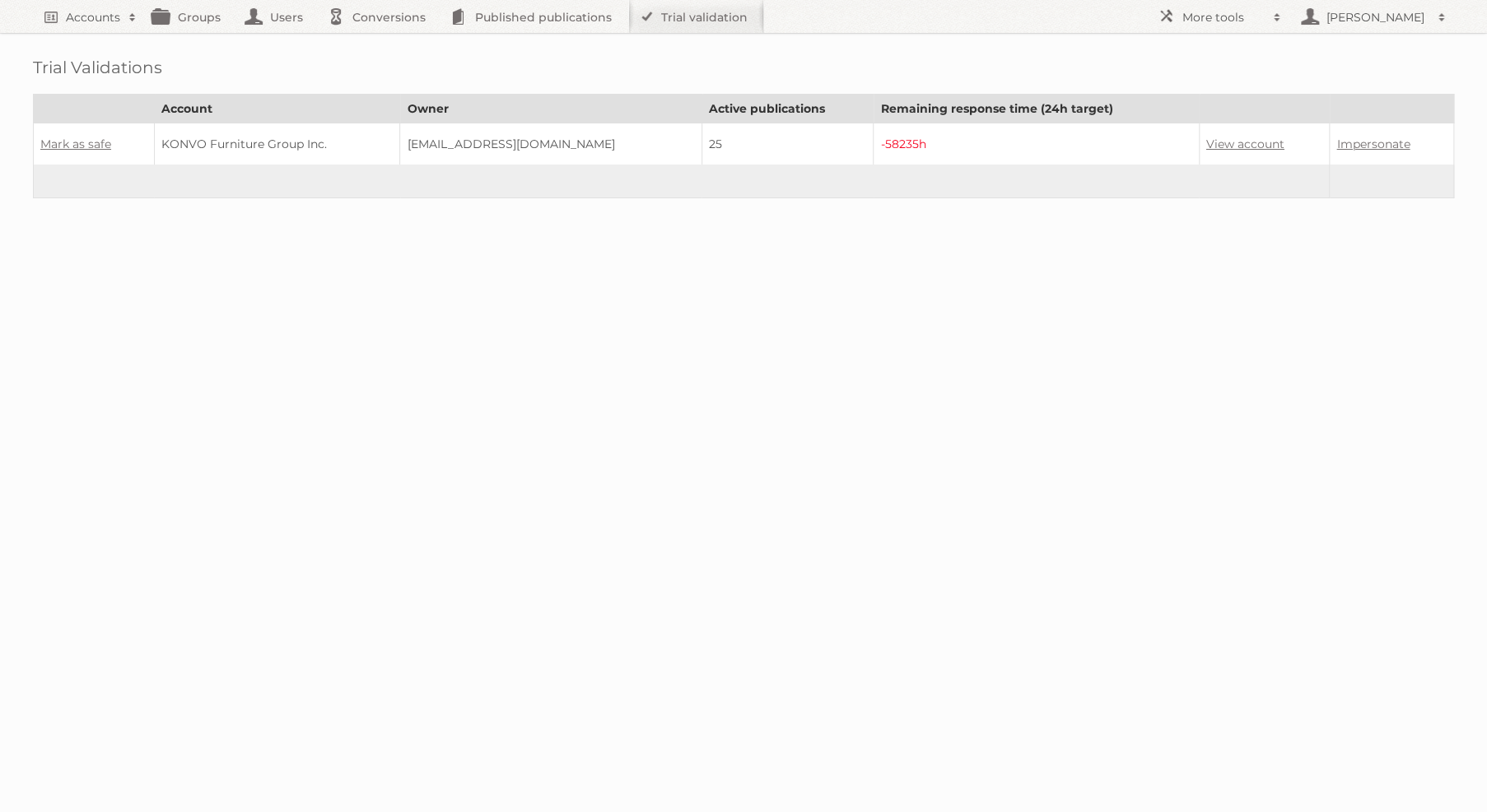
click at [73, 149] on td "Mark as safe" at bounding box center [94, 144] width 121 height 42
click at [71, 140] on link "Mark as safe" at bounding box center [76, 144] width 71 height 14
